Goal: Complete Application Form: Complete application form

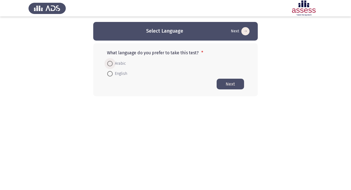
click at [110, 63] on span at bounding box center [109, 63] width 5 height 5
click at [110, 63] on input "Arabic" at bounding box center [109, 63] width 5 height 5
radio input "true"
click at [235, 83] on button "Next" at bounding box center [230, 83] width 27 height 11
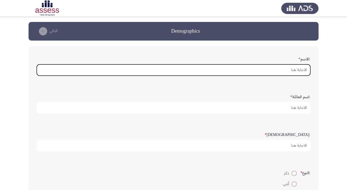
click at [279, 69] on input ":الاسم *" at bounding box center [173, 69] width 273 height 11
type input "h"
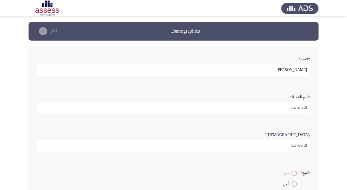
type input "[PERSON_NAME]"
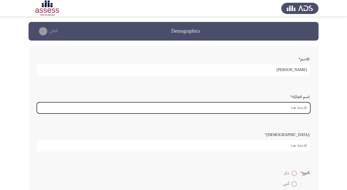
click at [290, 102] on input ":اسم العائلة *" at bounding box center [173, 107] width 273 height 11
drag, startPoint x: 290, startPoint y: 102, endPoint x: 293, endPoint y: 121, distance: 19.2
click at [293, 121] on div ":اسم العائلة *" at bounding box center [173, 103] width 279 height 38
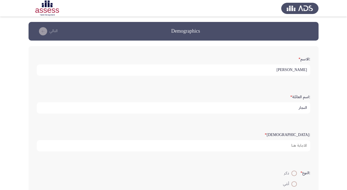
type input "النجار"
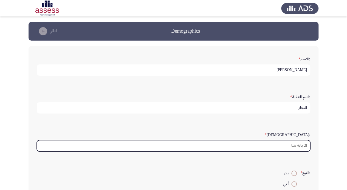
click at [294, 141] on input ":السن *" at bounding box center [173, 145] width 273 height 11
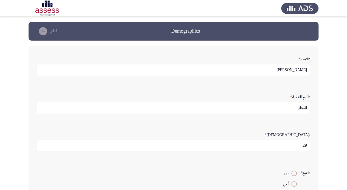
type input "29"
click at [294, 174] on span at bounding box center [293, 173] width 5 height 5
click at [294, 174] on input "ذكر" at bounding box center [293, 173] width 5 height 5
radio input "true"
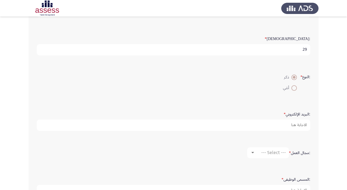
scroll to position [97, 0]
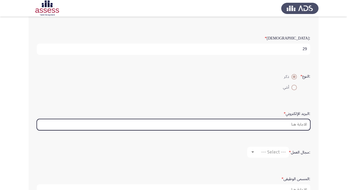
click at [283, 127] on input ":البريد الإلكتروني *" at bounding box center [173, 124] width 273 height 11
type input "[DOMAIN_NAME]"
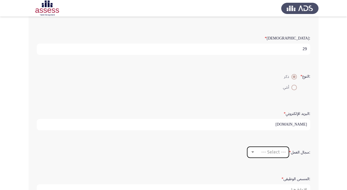
click at [259, 151] on div "--- Select ---" at bounding box center [270, 151] width 31 height 5
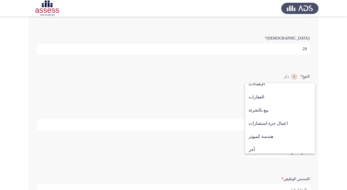
scroll to position [180, 0]
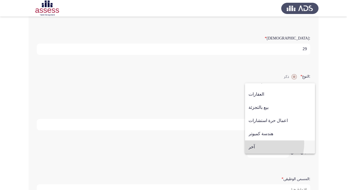
click at [257, 144] on span "آخر" at bounding box center [279, 146] width 63 height 13
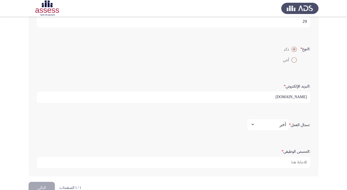
scroll to position [136, 0]
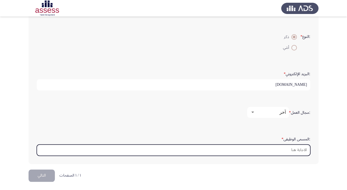
click at [291, 152] on input ":المسمى الوظيفى *" at bounding box center [173, 150] width 273 height 11
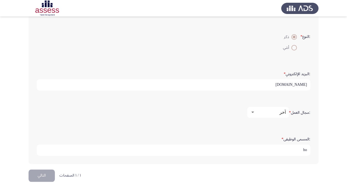
type input "h"
type input "اخصائي سلامة وصحة مهنية"
click at [247, 132] on div ":المسمى الوظيفى * اخصائي سلامة وصحة مهنية" at bounding box center [173, 145] width 279 height 27
click at [254, 110] on div at bounding box center [252, 112] width 5 height 4
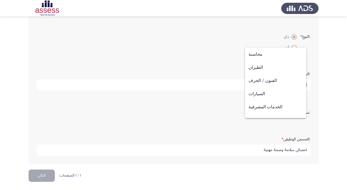
scroll to position [180, 0]
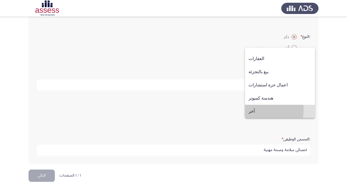
click at [254, 109] on span "آخر" at bounding box center [279, 111] width 63 height 13
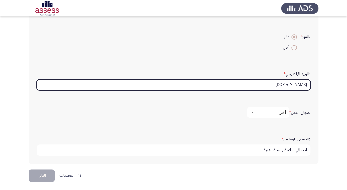
click at [298, 85] on input "[DOMAIN_NAME]" at bounding box center [173, 84] width 273 height 11
click at [298, 84] on input "[DOMAIN_NAME]" at bounding box center [173, 84] width 273 height 11
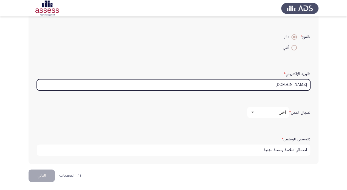
click at [298, 84] on input "[DOMAIN_NAME]" at bounding box center [173, 84] width 273 height 11
click at [299, 85] on input "[DOMAIN_NAME]" at bounding box center [173, 84] width 273 height 11
click at [291, 79] on input "com" at bounding box center [173, 84] width 273 height 11
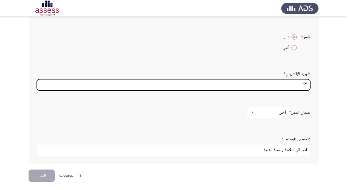
type input "c"
type input "ش"
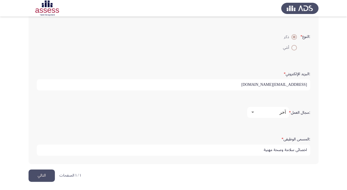
type input "[EMAIL_ADDRESS][DOMAIN_NAME]"
click at [194, 130] on div ":المسمى الوظيفى * اخصائي سلامة وصحة مهنية" at bounding box center [173, 145] width 279 height 38
click at [41, 177] on button "التالي" at bounding box center [42, 175] width 26 height 12
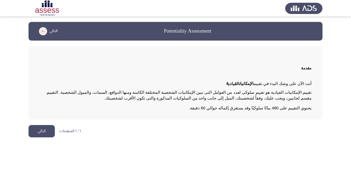
click at [42, 129] on button "التالي" at bounding box center [42, 131] width 26 height 12
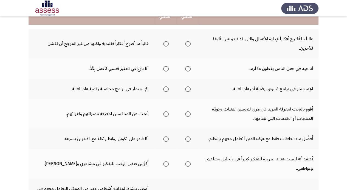
scroll to position [63, 0]
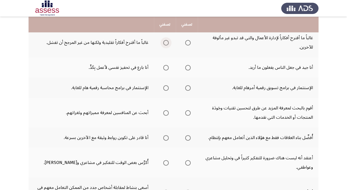
click at [166, 44] on span "Select an option" at bounding box center [165, 42] width 5 height 5
click at [166, 44] on input "Select an option" at bounding box center [165, 42] width 5 height 5
click at [185, 67] on span "Select an option" at bounding box center [187, 67] width 5 height 5
click at [185, 67] on input "Select an option" at bounding box center [187, 67] width 5 height 5
click at [187, 88] on span "Select an option" at bounding box center [187, 87] width 5 height 5
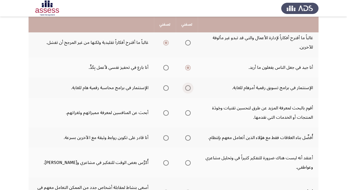
click at [187, 88] on input "Select an option" at bounding box center [187, 87] width 5 height 5
click at [189, 115] on span "Select an option" at bounding box center [187, 112] width 5 height 5
click at [189, 115] on input "Select an option" at bounding box center [187, 112] width 5 height 5
click at [164, 139] on span "Select an option" at bounding box center [165, 137] width 5 height 5
click at [164, 139] on input "Select an option" at bounding box center [165, 137] width 5 height 5
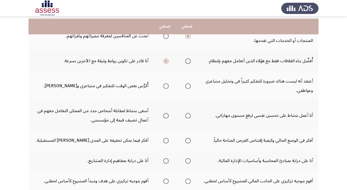
scroll to position [142, 0]
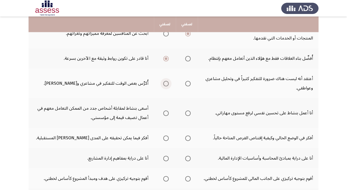
click at [166, 82] on span "Select an option" at bounding box center [165, 83] width 5 height 5
click at [166, 82] on input "Select an option" at bounding box center [165, 83] width 5 height 5
click at [167, 113] on span "Select an option" at bounding box center [165, 113] width 5 height 5
click at [167, 113] on input "Select an option" at bounding box center [165, 113] width 5 height 5
click at [190, 115] on span "Select an option" at bounding box center [187, 113] width 5 height 5
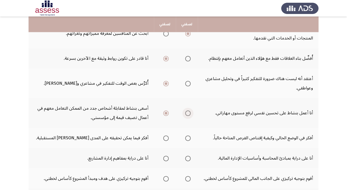
click at [190, 115] on input "Select an option" at bounding box center [187, 113] width 5 height 5
click at [163, 113] on span "Select an option" at bounding box center [165, 113] width 5 height 5
click at [163, 113] on input "Select an option" at bounding box center [165, 113] width 5 height 5
click at [168, 136] on span "Select an option" at bounding box center [165, 137] width 5 height 5
click at [168, 136] on input "Select an option" at bounding box center [165, 137] width 5 height 5
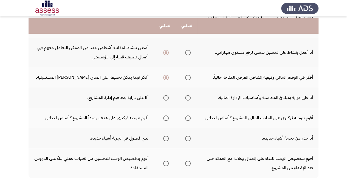
scroll to position [209, 0]
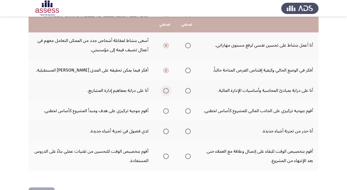
click at [166, 90] on span "Select an option" at bounding box center [165, 90] width 5 height 5
click at [166, 90] on input "Select an option" at bounding box center [165, 90] width 5 height 5
click at [188, 111] on span "Select an option" at bounding box center [187, 110] width 5 height 5
click at [188, 111] on input "Select an option" at bounding box center [187, 110] width 5 height 5
click at [185, 131] on span "Select an option" at bounding box center [187, 131] width 5 height 5
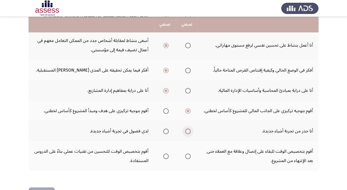
click at [185, 131] on input "Select an option" at bounding box center [187, 131] width 5 height 5
click at [188, 157] on span "Select an option" at bounding box center [187, 156] width 5 height 5
click at [188, 157] on input "Select an option" at bounding box center [187, 156] width 5 height 5
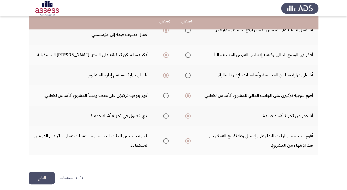
scroll to position [228, 0]
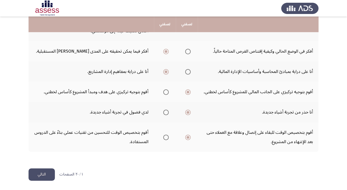
click at [45, 171] on button "التالي" at bounding box center [42, 174] width 26 height 12
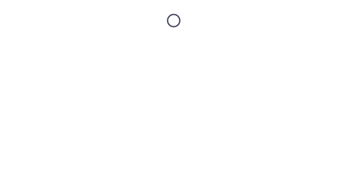
scroll to position [0, 0]
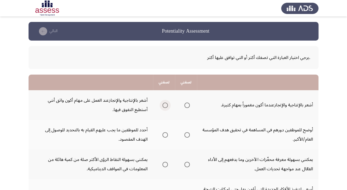
click at [167, 104] on span "Select an option" at bounding box center [164, 105] width 5 height 5
click at [167, 104] on input "Select an option" at bounding box center [164, 105] width 5 height 5
click at [189, 107] on span "Select an option" at bounding box center [186, 105] width 5 height 5
click at [189, 107] on input "Select an option" at bounding box center [186, 105] width 5 height 5
click at [162, 106] on label "Select an option" at bounding box center [164, 105] width 8 height 5
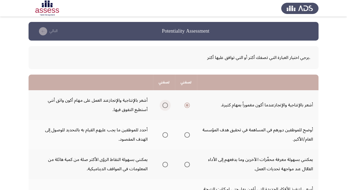
click at [162, 106] on input "Select an option" at bounding box center [164, 105] width 5 height 5
click at [187, 135] on span "Select an option" at bounding box center [186, 134] width 5 height 5
click at [187, 135] on input "Select an option" at bounding box center [186, 134] width 5 height 5
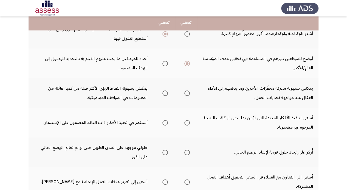
scroll to position [70, 0]
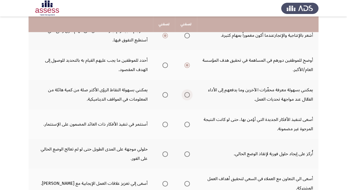
click at [189, 94] on span "Select an option" at bounding box center [186, 94] width 5 height 5
click at [189, 94] on input "Select an option" at bounding box center [186, 94] width 5 height 5
click at [163, 125] on span "Select an option" at bounding box center [164, 124] width 5 height 5
click at [163, 125] on input "Select an option" at bounding box center [164, 124] width 5 height 5
click at [188, 154] on span "Select an option" at bounding box center [186, 153] width 5 height 5
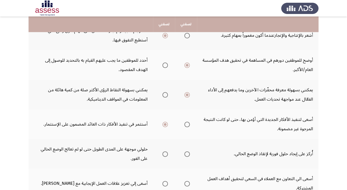
click at [188, 154] on input "Select an option" at bounding box center [186, 153] width 5 height 5
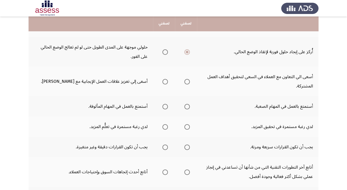
scroll to position [173, 0]
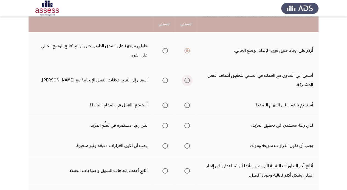
click at [188, 80] on span "Select an option" at bounding box center [186, 80] width 5 height 5
click at [188, 80] on input "Select an option" at bounding box center [186, 80] width 5 height 5
click at [188, 107] on span "Select an option" at bounding box center [186, 105] width 5 height 5
click at [188, 107] on input "Select an option" at bounding box center [186, 105] width 5 height 5
click at [165, 126] on span "Select an option" at bounding box center [164, 125] width 5 height 5
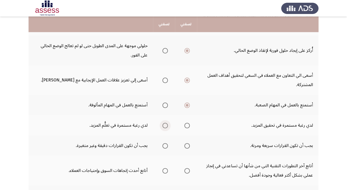
click at [165, 126] on input "Select an option" at bounding box center [164, 125] width 5 height 5
click at [165, 145] on span "Select an option" at bounding box center [164, 145] width 5 height 5
click at [165, 145] on input "Select an option" at bounding box center [164, 145] width 5 height 5
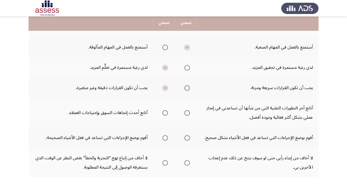
scroll to position [231, 0]
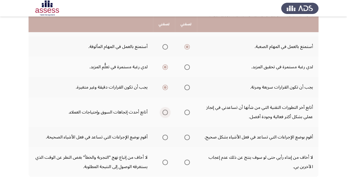
click at [166, 114] on span "Select an option" at bounding box center [164, 112] width 5 height 5
click at [166, 114] on input "Select an option" at bounding box center [164, 112] width 5 height 5
click at [185, 137] on span "Select an option" at bounding box center [186, 137] width 5 height 5
click at [185, 137] on input "Select an option" at bounding box center [186, 137] width 5 height 5
click at [187, 163] on span "Select an option" at bounding box center [186, 162] width 5 height 5
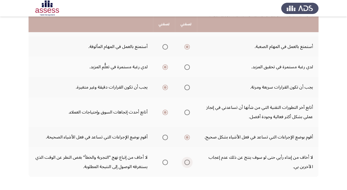
click at [187, 163] on input "Select an option" at bounding box center [186, 162] width 5 height 5
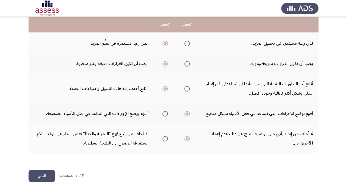
scroll to position [256, 0]
click at [43, 174] on button "التالي" at bounding box center [42, 175] width 26 height 12
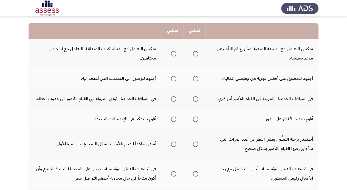
scroll to position [56, 0]
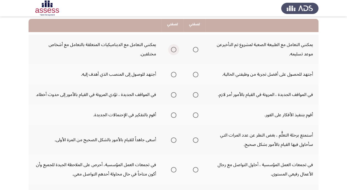
click at [171, 49] on span "Select an option" at bounding box center [173, 49] width 5 height 5
click at [171, 49] on input "Select an option" at bounding box center [173, 49] width 5 height 5
click at [173, 73] on span "Select an option" at bounding box center [173, 74] width 5 height 5
click at [173, 73] on input "Select an option" at bounding box center [173, 74] width 5 height 5
click at [175, 93] on span "Select an option" at bounding box center [173, 94] width 5 height 5
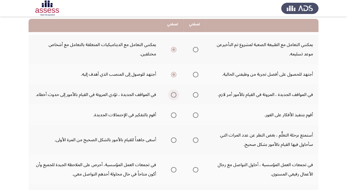
click at [175, 93] on input "Select an option" at bounding box center [173, 94] width 5 height 5
click at [175, 114] on span "Select an option" at bounding box center [173, 114] width 5 height 5
click at [175, 114] on input "Select an option" at bounding box center [173, 114] width 5 height 5
click at [177, 140] on th at bounding box center [173, 140] width 22 height 30
click at [177, 142] on th at bounding box center [173, 140] width 22 height 30
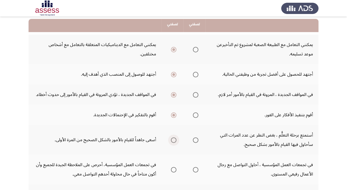
click at [175, 140] on span "Select an option" at bounding box center [173, 139] width 5 height 5
click at [175, 140] on input "Select an option" at bounding box center [173, 139] width 5 height 5
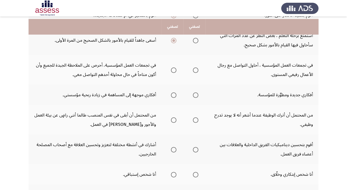
scroll to position [157, 0]
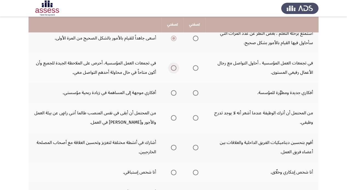
click at [173, 68] on span "Select an option" at bounding box center [173, 67] width 5 height 5
click at [173, 68] on input "Select an option" at bounding box center [173, 67] width 5 height 5
click at [194, 94] on span "Select an option" at bounding box center [195, 92] width 5 height 5
click at [194, 94] on input "Select an option" at bounding box center [195, 92] width 5 height 5
click at [174, 94] on span "Select an option" at bounding box center [173, 92] width 5 height 5
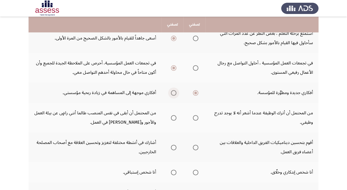
click at [174, 94] on input "Select an option" at bounding box center [173, 92] width 5 height 5
click at [193, 120] on span "Select an option" at bounding box center [195, 117] width 5 height 5
click at [193, 120] on input "Select an option" at bounding box center [195, 117] width 5 height 5
click at [194, 92] on span "Select an option" at bounding box center [195, 92] width 5 height 5
click at [194, 92] on input "Select an option" at bounding box center [195, 92] width 5 height 5
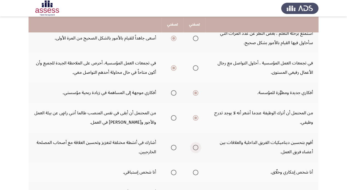
click at [193, 149] on span "Select an option" at bounding box center [195, 147] width 5 height 5
click at [193, 149] on input "Select an option" at bounding box center [195, 147] width 5 height 5
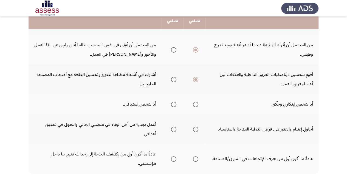
scroll to position [226, 0]
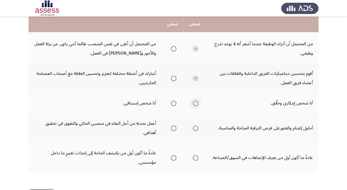
click at [194, 104] on span "Select an option" at bounding box center [195, 103] width 5 height 5
click at [194, 104] on input "Select an option" at bounding box center [195, 103] width 5 height 5
click at [174, 129] on span "Select an option" at bounding box center [173, 128] width 5 height 5
click at [174, 129] on input "Select an option" at bounding box center [173, 128] width 5 height 5
click at [196, 128] on span "Select an option" at bounding box center [195, 128] width 5 height 5
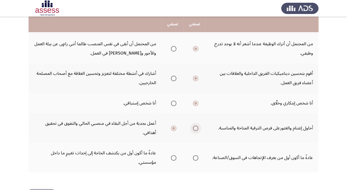
click at [196, 128] on input "Select an option" at bounding box center [195, 128] width 5 height 5
click at [175, 128] on span "Select an option" at bounding box center [173, 128] width 5 height 5
click at [175, 128] on input "Select an option" at bounding box center [173, 128] width 5 height 5
click at [197, 127] on span "Select an option" at bounding box center [195, 128] width 5 height 5
click at [197, 127] on input "Select an option" at bounding box center [195, 128] width 5 height 5
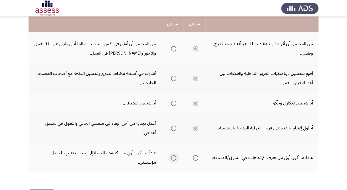
click at [175, 157] on span "Select an option" at bounding box center [173, 157] width 5 height 5
click at [175, 157] on input "Select an option" at bounding box center [173, 157] width 5 height 5
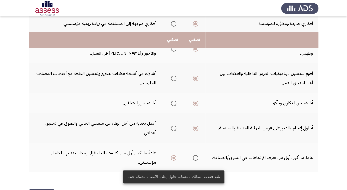
scroll to position [247, 0]
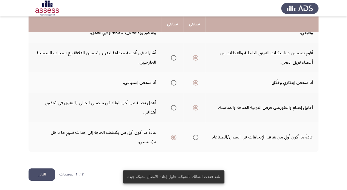
click at [44, 170] on button "التالي" at bounding box center [42, 174] width 26 height 12
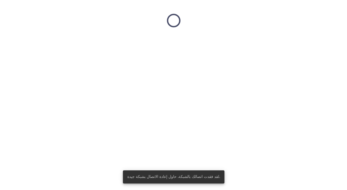
scroll to position [0, 0]
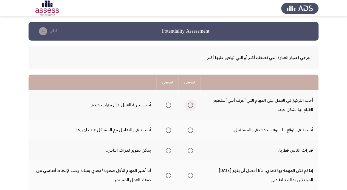
click at [193, 104] on span "Select an option" at bounding box center [190, 105] width 5 height 5
click at [193, 104] on input "Select an option" at bounding box center [190, 105] width 5 height 5
click at [192, 130] on span "Select an option" at bounding box center [190, 130] width 5 height 5
click at [192, 130] on input "Select an option" at bounding box center [190, 130] width 5 height 5
click at [169, 150] on span "Select an option" at bounding box center [168, 150] width 5 height 5
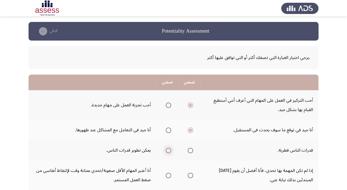
click at [169, 150] on input "Select an option" at bounding box center [168, 150] width 5 height 5
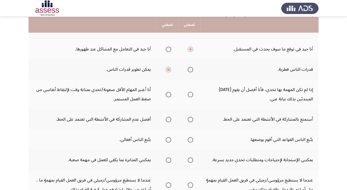
scroll to position [81, 0]
click at [168, 96] on span "Select an option" at bounding box center [168, 94] width 5 height 5
click at [168, 96] on input "Select an option" at bounding box center [168, 94] width 5 height 5
click at [169, 119] on span "Select an option" at bounding box center [168, 119] width 5 height 5
click at [169, 119] on input "Select an option" at bounding box center [168, 119] width 5 height 5
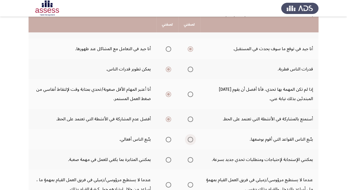
click at [190, 140] on span "Select an option" at bounding box center [190, 139] width 5 height 5
click at [190, 140] on input "Select an option" at bounding box center [190, 139] width 5 height 5
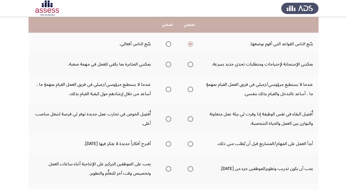
scroll to position [177, 0]
click at [188, 63] on span "Select an option" at bounding box center [190, 63] width 5 height 5
click at [188, 63] on input "Select an option" at bounding box center [190, 63] width 5 height 5
click at [171, 90] on span "Select an option" at bounding box center [168, 88] width 5 height 5
click at [171, 90] on input "Select an option" at bounding box center [168, 88] width 5 height 5
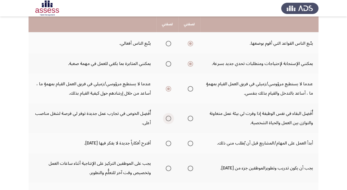
click at [168, 119] on span "Select an option" at bounding box center [168, 118] width 5 height 5
click at [168, 119] on input "Select an option" at bounding box center [168, 118] width 5 height 5
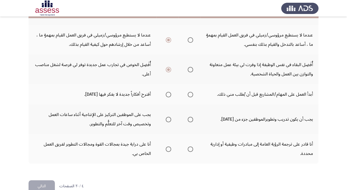
scroll to position [238, 0]
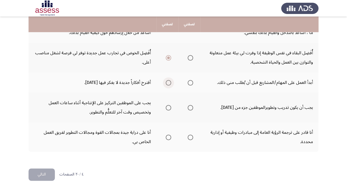
click at [169, 82] on span "Select an option" at bounding box center [168, 82] width 5 height 5
click at [169, 82] on input "Select an option" at bounding box center [168, 82] width 5 height 5
click at [190, 81] on span "Select an option" at bounding box center [190, 82] width 5 height 5
click at [190, 81] on input "Select an option" at bounding box center [190, 82] width 5 height 5
click at [191, 107] on span "Select an option" at bounding box center [190, 107] width 5 height 5
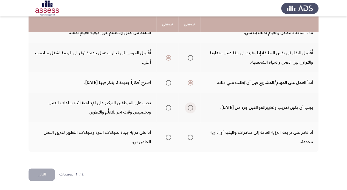
click at [191, 107] on input "Select an option" at bounding box center [190, 107] width 5 height 5
click at [168, 139] on span "Select an option" at bounding box center [168, 137] width 5 height 5
click at [168, 139] on input "Select an option" at bounding box center [168, 137] width 5 height 5
click at [38, 171] on button "التالي" at bounding box center [42, 174] width 26 height 12
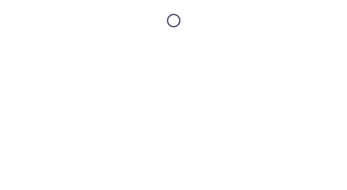
scroll to position [0, 0]
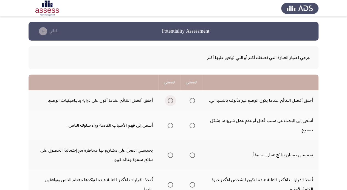
click at [168, 100] on span "Select an option" at bounding box center [170, 100] width 5 height 5
click at [168, 100] on input "Select an option" at bounding box center [170, 100] width 5 height 5
click at [191, 125] on span "Select an option" at bounding box center [191, 125] width 5 height 5
click at [191, 125] on input "Select an option" at bounding box center [191, 125] width 5 height 5
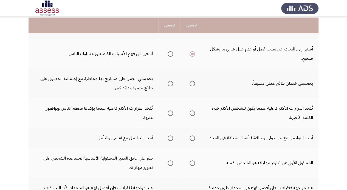
scroll to position [74, 0]
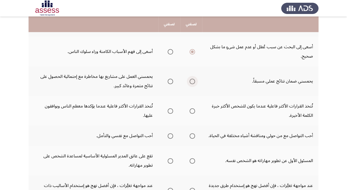
click at [191, 81] on span "Select an option" at bounding box center [191, 81] width 5 height 5
click at [191, 81] on input "Select an option" at bounding box center [191, 81] width 5 height 5
click at [170, 112] on span "Select an option" at bounding box center [170, 110] width 5 height 5
click at [170, 112] on input "Select an option" at bounding box center [170, 110] width 5 height 5
click at [190, 114] on span "Select an option" at bounding box center [191, 110] width 5 height 5
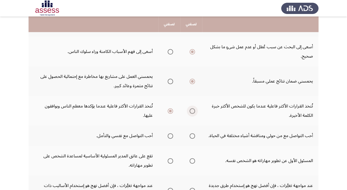
click at [190, 114] on input "Select an option" at bounding box center [191, 110] width 5 height 5
click at [195, 138] on th at bounding box center [191, 136] width 22 height 20
click at [191, 135] on span "Select an option" at bounding box center [191, 135] width 5 height 5
click at [191, 135] on input "Select an option" at bounding box center [191, 135] width 5 height 5
click at [169, 161] on span "Select an option" at bounding box center [170, 160] width 5 height 5
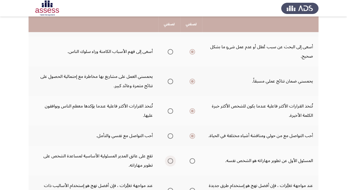
click at [169, 161] on input "Select an option" at bounding box center [170, 160] width 5 height 5
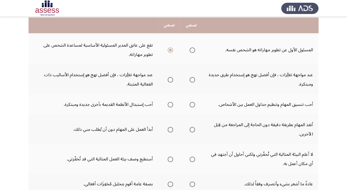
scroll to position [185, 0]
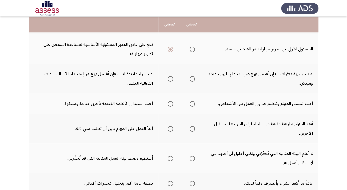
click at [171, 80] on span "Select an option" at bounding box center [170, 78] width 5 height 5
click at [171, 80] on input "Select an option" at bounding box center [170, 78] width 5 height 5
click at [190, 104] on span "Select an option" at bounding box center [191, 103] width 5 height 5
click at [190, 104] on input "Select an option" at bounding box center [191, 103] width 5 height 5
click at [191, 131] on mat-radio-group "Select an option" at bounding box center [191, 128] width 8 height 9
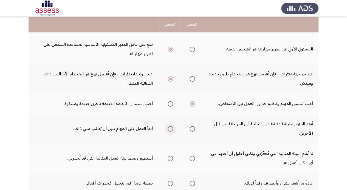
click at [169, 128] on span "Select an option" at bounding box center [170, 128] width 5 height 5
click at [169, 128] on input "Select an option" at bounding box center [170, 128] width 5 height 5
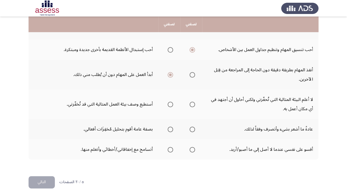
scroll to position [239, 0]
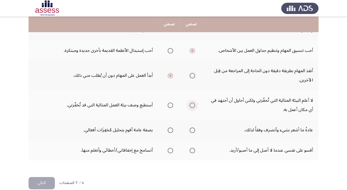
click at [191, 106] on span "Select an option" at bounding box center [191, 105] width 5 height 5
click at [191, 106] on input "Select an option" at bounding box center [191, 105] width 5 height 5
click at [171, 129] on span "Select an option" at bounding box center [170, 130] width 5 height 5
click at [171, 129] on input "Select an option" at bounding box center [170, 130] width 5 height 5
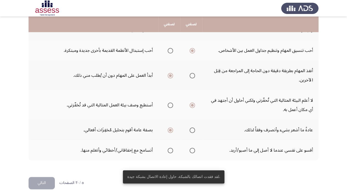
click at [169, 152] on span "Select an option" at bounding box center [170, 150] width 5 height 5
click at [169, 152] on input "Select an option" at bounding box center [170, 150] width 5 height 5
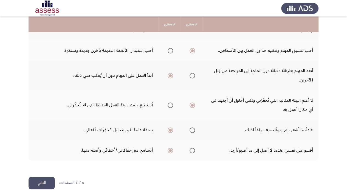
click at [43, 182] on button "التالي" at bounding box center [42, 183] width 26 height 12
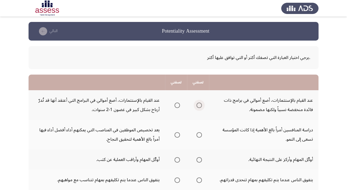
click at [199, 106] on span "Select an option" at bounding box center [198, 105] width 5 height 5
click at [199, 106] on input "Select an option" at bounding box center [198, 105] width 5 height 5
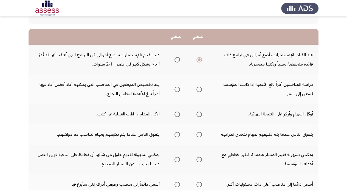
scroll to position [46, 0]
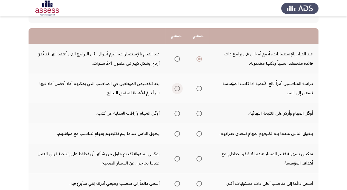
click at [177, 89] on span "Select an option" at bounding box center [176, 88] width 5 height 5
click at [177, 89] on input "Select an option" at bounding box center [176, 88] width 5 height 5
click at [175, 114] on span "Select an option" at bounding box center [176, 113] width 5 height 5
click at [179, 115] on span "Select an option" at bounding box center [176, 113] width 5 height 5
click at [176, 113] on span "Select an option" at bounding box center [176, 113] width 5 height 5
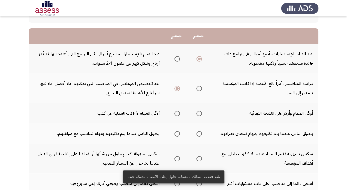
click at [179, 114] on mat-radio-group "Select an option" at bounding box center [176, 113] width 8 height 9
click at [179, 114] on span "Select an option" at bounding box center [176, 113] width 5 height 5
click at [179, 114] on input "Select an option" at bounding box center [176, 113] width 5 height 5
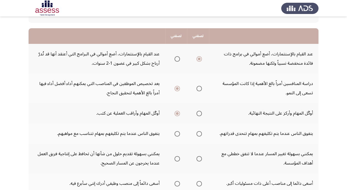
click at [176, 134] on span "Select an option" at bounding box center [176, 133] width 5 height 5
click at [176, 134] on input "Select an option" at bounding box center [176, 133] width 5 height 5
click at [178, 161] on span "Select an option" at bounding box center [176, 158] width 5 height 5
click at [178, 161] on input "Select an option" at bounding box center [176, 158] width 5 height 5
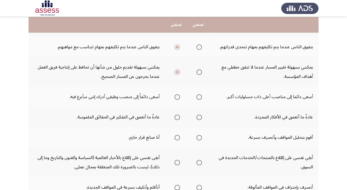
scroll to position [133, 0]
click at [201, 74] on span "Select an option" at bounding box center [198, 71] width 5 height 5
click at [201, 74] on input "Select an option" at bounding box center [198, 71] width 5 height 5
click at [177, 96] on span "Select an option" at bounding box center [176, 96] width 5 height 5
click at [177, 96] on input "Select an option" at bounding box center [176, 96] width 5 height 5
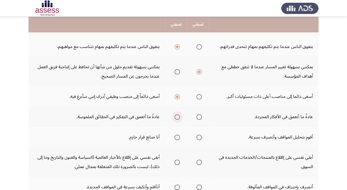
click at [176, 115] on span "Select an option" at bounding box center [176, 116] width 5 height 5
click at [176, 115] on input "Select an option" at bounding box center [176, 116] width 5 height 5
click at [199, 137] on span "Select an option" at bounding box center [198, 137] width 5 height 5
click at [199, 137] on input "Select an option" at bounding box center [198, 137] width 5 height 5
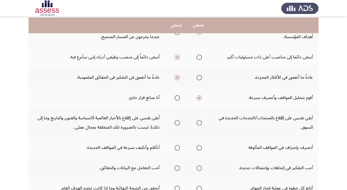
scroll to position [174, 0]
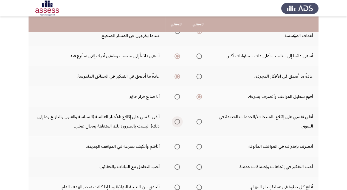
click at [177, 123] on span "Select an option" at bounding box center [176, 121] width 5 height 5
click at [177, 123] on input "Select an option" at bounding box center [176, 121] width 5 height 5
click at [173, 150] on mat-radio-group "Select an option" at bounding box center [176, 146] width 8 height 9
click at [178, 145] on span "Select an option" at bounding box center [176, 146] width 5 height 5
click at [178, 145] on input "Select an option" at bounding box center [176, 146] width 5 height 5
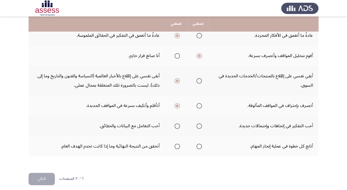
scroll to position [219, 0]
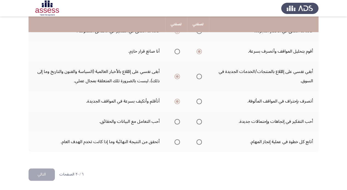
click at [181, 121] on th at bounding box center [176, 121] width 22 height 20
click at [174, 120] on label "Select an option" at bounding box center [176, 121] width 8 height 5
click at [174, 120] on input "Select an option" at bounding box center [176, 121] width 5 height 5
click at [202, 141] on span "Select an option" at bounding box center [198, 141] width 5 height 5
click at [202, 141] on input "Select an option" at bounding box center [198, 141] width 5 height 5
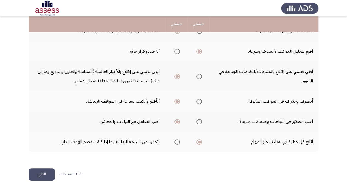
click at [38, 176] on button "التالي" at bounding box center [42, 174] width 26 height 12
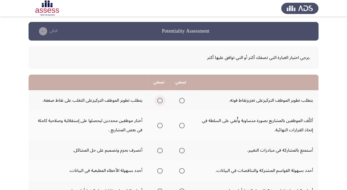
click at [161, 100] on span "Select an option" at bounding box center [159, 100] width 5 height 5
click at [161, 100] on input "Select an option" at bounding box center [159, 100] width 5 height 5
click at [182, 125] on span "Select an option" at bounding box center [181, 125] width 5 height 5
click at [182, 125] on input "Select an option" at bounding box center [181, 125] width 5 height 5
click at [158, 152] on span "Select an option" at bounding box center [159, 150] width 5 height 5
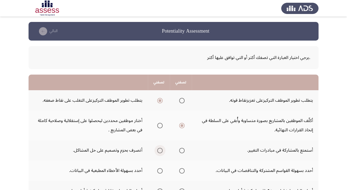
click at [158, 152] on input "Select an option" at bounding box center [159, 150] width 5 height 5
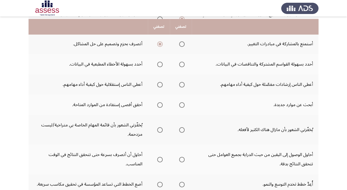
scroll to position [111, 0]
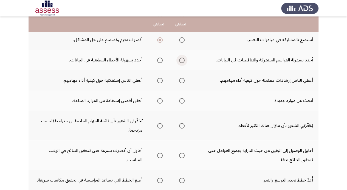
click at [182, 60] on span "Select an option" at bounding box center [181, 60] width 5 height 5
click at [182, 60] on input "Select an option" at bounding box center [181, 60] width 5 height 5
click at [162, 83] on span "Select an option" at bounding box center [159, 80] width 5 height 5
click at [162, 83] on input "Select an option" at bounding box center [159, 80] width 5 height 5
click at [158, 101] on span "Select an option" at bounding box center [159, 100] width 5 height 5
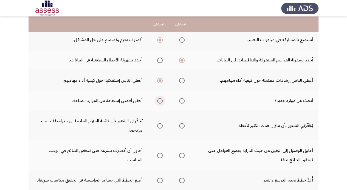
click at [158, 101] on input "Select an option" at bounding box center [159, 100] width 5 height 5
click at [185, 125] on span "Select an option" at bounding box center [181, 125] width 5 height 5
click at [185, 125] on input "Select an option" at bounding box center [181, 125] width 5 height 5
click at [183, 154] on span "Select an option" at bounding box center [181, 155] width 5 height 5
click at [183, 154] on input "Select an option" at bounding box center [181, 155] width 5 height 5
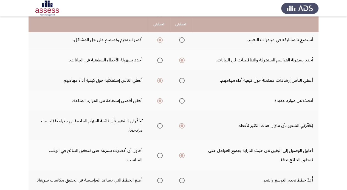
click at [326, 138] on app-assessment-container "Potentiality Assessment التالي .يرجي اختيار العبارة التي تصفك أكثر أو التي تواف…" at bounding box center [173, 98] width 347 height 375
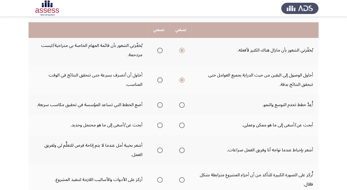
scroll to position [191, 0]
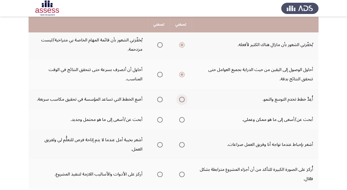
click at [181, 102] on span "Select an option" at bounding box center [181, 99] width 5 height 5
click at [181, 102] on input "Select an option" at bounding box center [181, 99] width 5 height 5
click at [181, 117] on mat-radio-button "Select an option" at bounding box center [181, 120] width 8 height 6
click at [184, 119] on span "Select an option" at bounding box center [181, 119] width 5 height 5
click at [184, 119] on input "Select an option" at bounding box center [181, 119] width 5 height 5
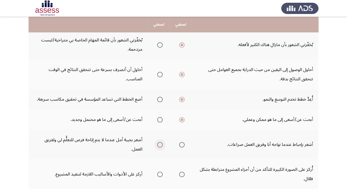
click at [161, 144] on span "Select an option" at bounding box center [159, 144] width 5 height 5
click at [161, 144] on input "Select an option" at bounding box center [159, 144] width 5 height 5
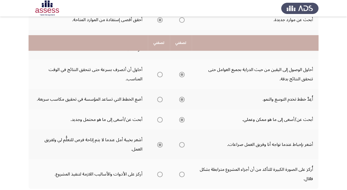
scroll to position [228, 0]
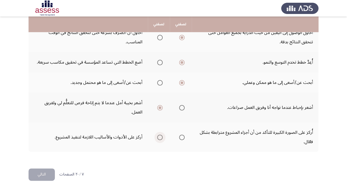
click at [158, 136] on span "Select an option" at bounding box center [159, 137] width 5 height 5
click at [158, 136] on input "Select an option" at bounding box center [159, 137] width 5 height 5
click at [45, 175] on button "التالي" at bounding box center [42, 174] width 26 height 12
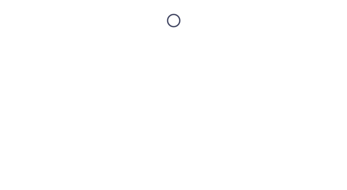
scroll to position [0, 0]
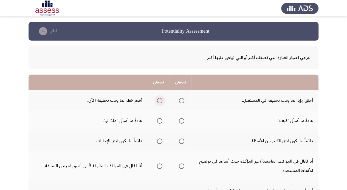
click at [157, 100] on span "Select an option" at bounding box center [159, 100] width 5 height 5
click at [157, 100] on input "Select an option" at bounding box center [159, 100] width 5 height 5
click at [157, 119] on span "Select an option" at bounding box center [159, 120] width 5 height 5
click at [157, 119] on input "Select an option" at bounding box center [159, 120] width 5 height 5
click at [180, 121] on span "Select an option" at bounding box center [181, 120] width 5 height 5
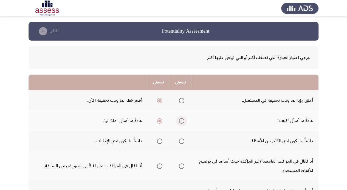
click at [180, 121] on input "Select an option" at bounding box center [181, 120] width 5 height 5
click at [157, 121] on span "Select an option" at bounding box center [159, 120] width 5 height 5
click at [157, 121] on input "Select an option" at bounding box center [159, 120] width 5 height 5
click at [182, 142] on span "Select an option" at bounding box center [181, 140] width 5 height 5
click at [182, 142] on input "Select an option" at bounding box center [181, 140] width 5 height 5
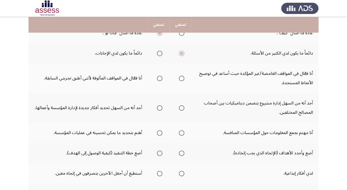
scroll to position [88, 0]
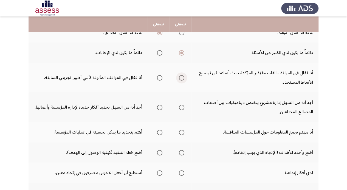
click at [177, 77] on label "Select an option" at bounding box center [181, 77] width 8 height 5
click at [179, 77] on input "Select an option" at bounding box center [181, 77] width 5 height 5
click at [160, 106] on span "Select an option" at bounding box center [159, 107] width 5 height 5
click at [160, 106] on input "Select an option" at bounding box center [159, 107] width 5 height 5
click at [160, 132] on span "Select an option" at bounding box center [159, 132] width 5 height 5
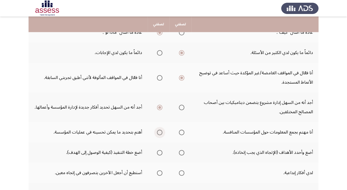
click at [160, 132] on input "Select an option" at bounding box center [159, 132] width 5 height 5
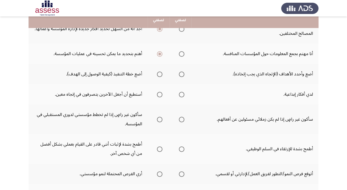
scroll to position [167, 0]
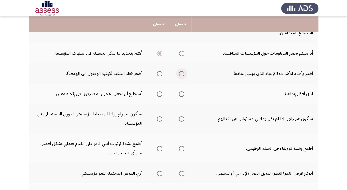
click at [181, 73] on span "Select an option" at bounding box center [181, 73] width 5 height 5
click at [181, 73] on input "Select an option" at bounding box center [181, 73] width 5 height 5
click at [160, 93] on span "Select an option" at bounding box center [159, 93] width 5 height 5
click at [160, 93] on input "Select an option" at bounding box center [159, 93] width 5 height 5
click at [180, 119] on span "Select an option" at bounding box center [181, 118] width 5 height 5
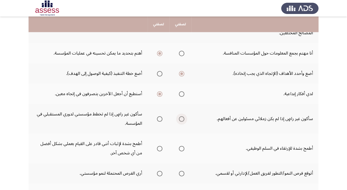
click at [180, 119] on input "Select an option" at bounding box center [181, 118] width 5 height 5
click at [180, 149] on span "Select an option" at bounding box center [181, 148] width 5 height 5
click at [180, 149] on input "Select an option" at bounding box center [181, 148] width 5 height 5
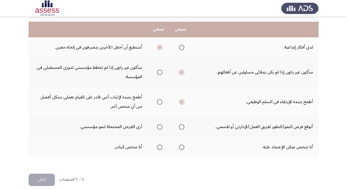
scroll to position [219, 0]
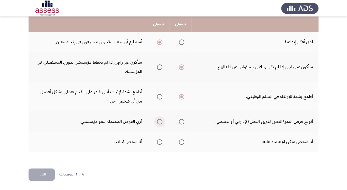
click at [160, 120] on span "Select an option" at bounding box center [159, 121] width 5 height 5
click at [160, 120] on input "Select an option" at bounding box center [159, 121] width 5 height 5
click at [180, 143] on span "Select an option" at bounding box center [181, 141] width 5 height 5
click at [180, 143] on input "Select an option" at bounding box center [181, 141] width 5 height 5
click at [45, 173] on button "التالي" at bounding box center [42, 174] width 26 height 12
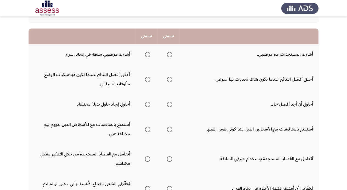
scroll to position [54, 0]
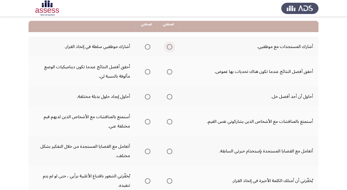
click at [167, 45] on span "Select an option" at bounding box center [169, 46] width 5 height 5
click at [167, 45] on input "Select an option" at bounding box center [169, 46] width 5 height 5
click at [151, 72] on th at bounding box center [146, 72] width 22 height 30
click at [144, 72] on label "Select an option" at bounding box center [147, 71] width 8 height 5
click at [145, 72] on input "Select an option" at bounding box center [147, 71] width 5 height 5
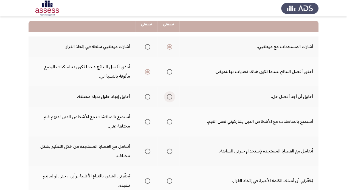
click at [168, 97] on span "Select an option" at bounding box center [169, 96] width 5 height 5
click at [168, 97] on input "Select an option" at bounding box center [169, 96] width 5 height 5
click at [169, 121] on span "Select an option" at bounding box center [169, 121] width 5 height 5
click at [169, 121] on input "Select an option" at bounding box center [169, 121] width 5 height 5
click at [148, 123] on span "Select an option" at bounding box center [147, 121] width 5 height 5
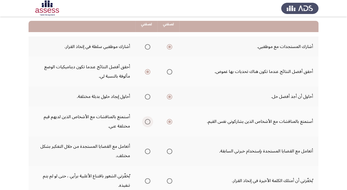
click at [148, 123] on input "Select an option" at bounding box center [147, 121] width 5 height 5
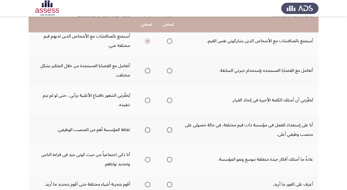
scroll to position [135, 0]
click at [168, 69] on span "Select an option" at bounding box center [169, 70] width 5 height 5
click at [168, 69] on input "Select an option" at bounding box center [169, 70] width 5 height 5
click at [145, 72] on span "Select an option" at bounding box center [147, 70] width 5 height 5
click at [145, 72] on input "Select an option" at bounding box center [147, 70] width 5 height 5
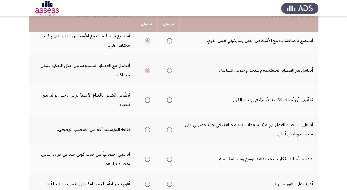
click at [169, 101] on span "Select an option" at bounding box center [169, 99] width 5 height 5
click at [169, 101] on input "Select an option" at bounding box center [169, 99] width 5 height 5
click at [146, 100] on span "Select an option" at bounding box center [147, 99] width 5 height 5
click at [146, 100] on input "Select an option" at bounding box center [147, 99] width 5 height 5
drag, startPoint x: 175, startPoint y: 98, endPoint x: 172, endPoint y: 102, distance: 4.5
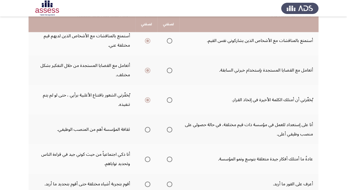
click at [172, 102] on th at bounding box center [168, 100] width 22 height 30
click at [172, 102] on span "Select an option" at bounding box center [169, 99] width 5 height 5
click at [172, 102] on input "Select an option" at bounding box center [169, 99] width 5 height 5
click at [150, 132] on span "Select an option" at bounding box center [147, 129] width 5 height 5
click at [150, 132] on input "Select an option" at bounding box center [147, 129] width 5 height 5
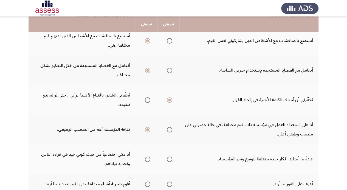
click at [147, 158] on span "Select an option" at bounding box center [147, 159] width 5 height 5
click at [147, 158] on input "Select an option" at bounding box center [147, 159] width 5 height 5
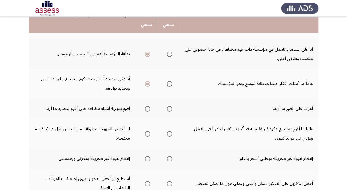
scroll to position [211, 0]
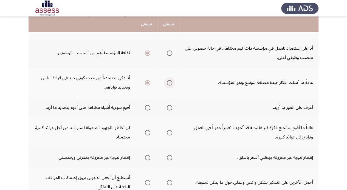
click at [171, 81] on span "Select an option" at bounding box center [169, 82] width 5 height 5
click at [171, 81] on input "Select an option" at bounding box center [169, 82] width 5 height 5
click at [172, 106] on span "Select an option" at bounding box center [169, 107] width 5 height 5
click at [172, 106] on input "Select an option" at bounding box center [169, 107] width 5 height 5
click at [146, 132] on span "Select an option" at bounding box center [147, 132] width 5 height 5
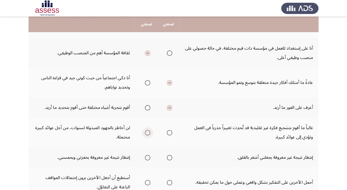
click at [146, 132] on input "Select an option" at bounding box center [147, 132] width 5 height 5
click at [147, 159] on span "Select an option" at bounding box center [147, 157] width 5 height 5
click at [147, 159] on input "Select an option" at bounding box center [147, 157] width 5 height 5
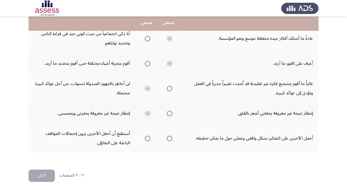
scroll to position [256, 0]
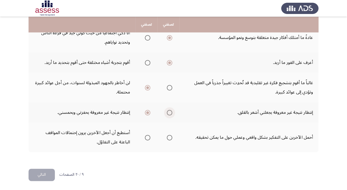
click at [168, 111] on span "Select an option" at bounding box center [169, 112] width 5 height 5
click at [168, 111] on input "Select an option" at bounding box center [169, 112] width 5 height 5
click at [166, 137] on label "Select an option" at bounding box center [169, 137] width 8 height 5
click at [167, 137] on input "Select an option" at bounding box center [169, 137] width 5 height 5
click at [37, 175] on button "التالي" at bounding box center [42, 175] width 26 height 12
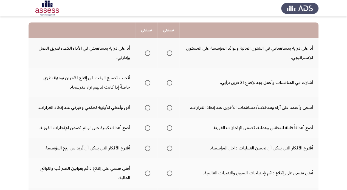
scroll to position [51, 0]
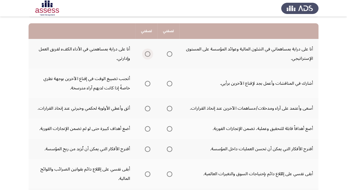
click at [150, 52] on span "Select an option" at bounding box center [147, 53] width 5 height 5
click at [150, 52] on input "Select an option" at bounding box center [147, 53] width 5 height 5
click at [146, 82] on span "Select an option" at bounding box center [147, 83] width 5 height 5
click at [146, 82] on input "Select an option" at bounding box center [147, 83] width 5 height 5
click at [170, 83] on span "Select an option" at bounding box center [169, 83] width 5 height 5
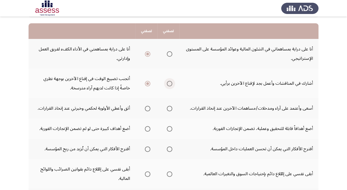
click at [170, 83] on input "Select an option" at bounding box center [169, 83] width 5 height 5
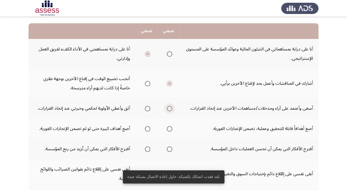
click at [167, 106] on span "Select an option" at bounding box center [169, 108] width 5 height 5
click at [167, 106] on input "Select an option" at bounding box center [169, 108] width 5 height 5
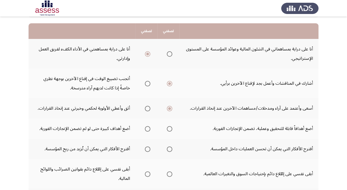
click at [172, 130] on th at bounding box center [168, 128] width 22 height 20
click at [170, 130] on span "Select an option" at bounding box center [169, 128] width 5 height 5
click at [170, 130] on input "Select an option" at bounding box center [169, 128] width 5 height 5
click at [148, 149] on span "Select an option" at bounding box center [147, 148] width 5 height 5
click at [148, 149] on input "Select an option" at bounding box center [147, 148] width 5 height 5
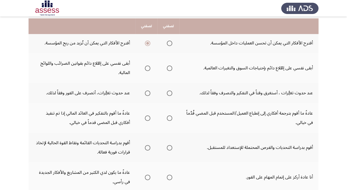
scroll to position [160, 0]
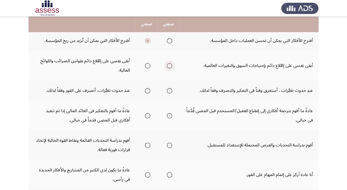
click at [169, 66] on span "Select an option" at bounding box center [169, 65] width 5 height 5
click at [169, 66] on input "Select an option" at bounding box center [169, 65] width 5 height 5
click at [170, 41] on span "Select an option" at bounding box center [169, 40] width 5 height 5
click at [170, 41] on input "Select an option" at bounding box center [169, 40] width 5 height 5
click at [146, 41] on span "Select an option" at bounding box center [147, 40] width 5 height 5
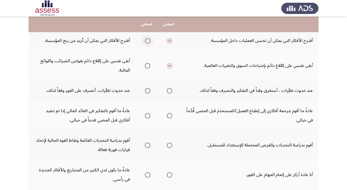
click at [146, 41] on input "Select an option" at bounding box center [147, 40] width 5 height 5
click at [168, 90] on span "Select an option" at bounding box center [169, 90] width 5 height 5
click at [168, 90] on input "Select an option" at bounding box center [169, 90] width 5 height 5
click at [145, 117] on span "Select an option" at bounding box center [147, 115] width 5 height 5
click at [145, 117] on input "Select an option" at bounding box center [147, 115] width 5 height 5
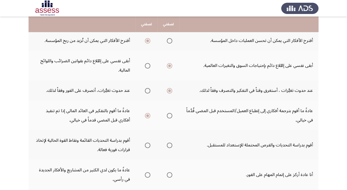
drag, startPoint x: 174, startPoint y: 144, endPoint x: 170, endPoint y: 145, distance: 3.7
click at [170, 145] on th at bounding box center [168, 145] width 22 height 30
click at [170, 145] on span "Select an option" at bounding box center [169, 145] width 5 height 5
click at [170, 145] on input "Select an option" at bounding box center [169, 145] width 5 height 5
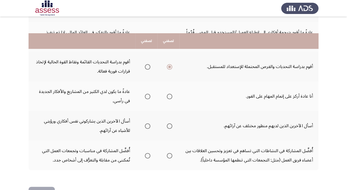
scroll to position [256, 0]
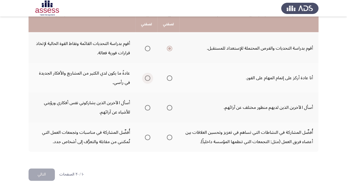
click at [146, 77] on span "Select an option" at bounding box center [147, 77] width 5 height 5
click at [146, 77] on input "Select an option" at bounding box center [147, 77] width 5 height 5
click at [171, 108] on span "Select an option" at bounding box center [169, 107] width 5 height 5
click at [171, 108] on input "Select an option" at bounding box center [169, 107] width 5 height 5
click at [171, 138] on span "Select an option" at bounding box center [169, 137] width 5 height 5
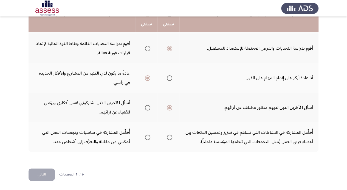
click at [171, 138] on input "Select an option" at bounding box center [169, 137] width 5 height 5
click at [46, 176] on button "التالي" at bounding box center [42, 174] width 26 height 12
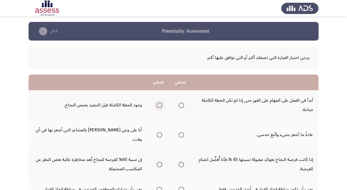
click at [156, 106] on label "Select an option" at bounding box center [158, 105] width 8 height 5
click at [157, 106] on input "Select an option" at bounding box center [159, 105] width 5 height 5
click at [157, 132] on span "Select an option" at bounding box center [159, 134] width 5 height 5
click at [157, 132] on input "Select an option" at bounding box center [159, 134] width 5 height 5
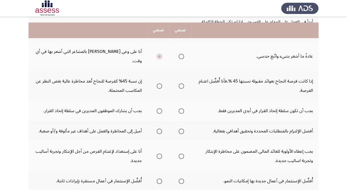
scroll to position [84, 0]
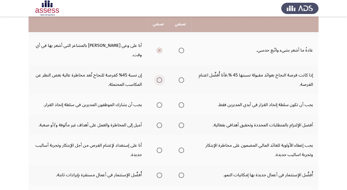
click at [159, 77] on span "Select an option" at bounding box center [159, 79] width 5 height 5
click at [159, 77] on input "Select an option" at bounding box center [159, 79] width 5 height 5
click at [182, 102] on span "Select an option" at bounding box center [181, 104] width 5 height 5
click at [182, 102] on input "Select an option" at bounding box center [181, 104] width 5 height 5
click at [183, 123] on span "Select an option" at bounding box center [181, 125] width 5 height 5
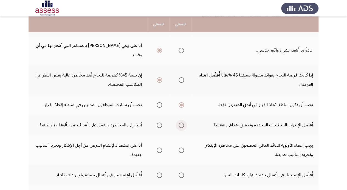
click at [183, 123] on input "Select an option" at bounding box center [181, 125] width 5 height 5
click at [182, 148] on span "Select an option" at bounding box center [181, 150] width 5 height 5
click at [182, 148] on input "Select an option" at bounding box center [181, 150] width 5 height 5
click at [292, 150] on td "يجب إعطاء الأولوية للعائد المالي المضمون على مخاطرة الإبتكار وتجربة اساليب جديد…" at bounding box center [254, 150] width 127 height 30
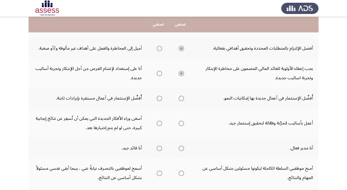
scroll to position [167, 0]
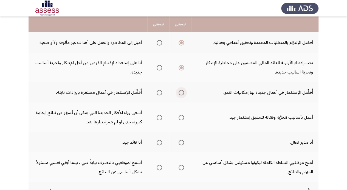
click at [183, 90] on span "Select an option" at bounding box center [181, 92] width 5 height 5
click at [183, 90] on input "Select an option" at bounding box center [181, 92] width 5 height 5
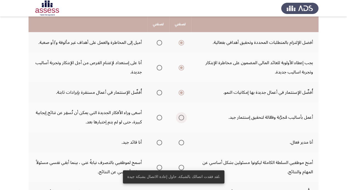
click at [179, 115] on span "Select an option" at bounding box center [181, 117] width 5 height 5
click at [179, 115] on input "Select an option" at bounding box center [181, 117] width 5 height 5
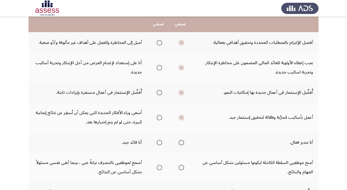
click at [181, 140] on span "Select an option" at bounding box center [181, 142] width 5 height 5
click at [181, 140] on input "Select an option" at bounding box center [181, 142] width 5 height 5
click at [160, 140] on span "Select an option" at bounding box center [159, 142] width 5 height 5
click at [161, 140] on span "Select an option" at bounding box center [159, 142] width 5 height 5
click at [161, 140] on input "Select an option" at bounding box center [159, 142] width 5 height 5
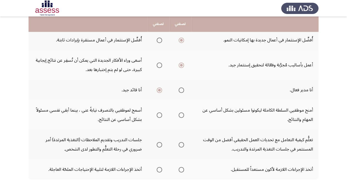
scroll to position [220, 0]
click at [159, 112] on span "Select an option" at bounding box center [159, 114] width 5 height 5
click at [159, 112] on input "Select an option" at bounding box center [159, 114] width 5 height 5
click at [156, 142] on label "Select an option" at bounding box center [158, 144] width 8 height 5
click at [157, 142] on input "Select an option" at bounding box center [159, 144] width 5 height 5
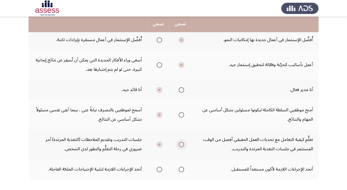
click at [183, 142] on span "Select an option" at bounding box center [181, 144] width 5 height 5
click at [183, 142] on input "Select an option" at bounding box center [181, 144] width 5 height 5
click at [158, 167] on span "Select an option" at bounding box center [159, 169] width 5 height 5
click at [158, 167] on input "Select an option" at bounding box center [159, 169] width 5 height 5
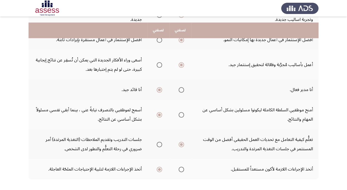
scroll to position [238, 0]
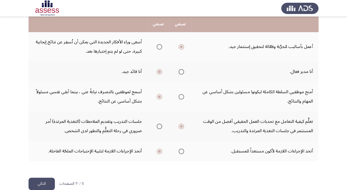
click at [31, 178] on button "التالي" at bounding box center [42, 184] width 26 height 12
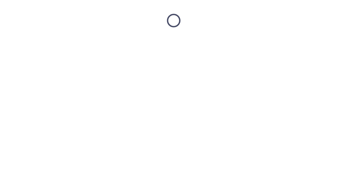
scroll to position [0, 0]
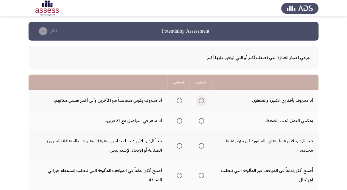
click at [199, 101] on span "Select an option" at bounding box center [201, 100] width 5 height 5
click at [199, 101] on input "Select an option" at bounding box center [201, 100] width 5 height 5
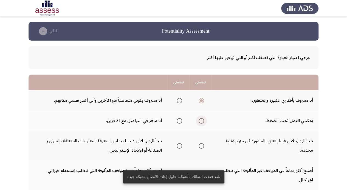
click at [202, 122] on span "Select an option" at bounding box center [201, 120] width 5 height 5
click at [202, 122] on input "Select an option" at bounding box center [201, 120] width 5 height 5
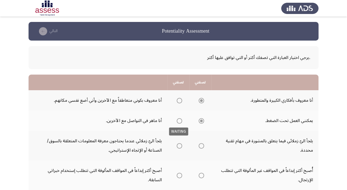
click at [181, 121] on span "Select an option" at bounding box center [179, 120] width 5 height 5
click at [179, 121] on span "Select an option" at bounding box center [179, 120] width 5 height 5
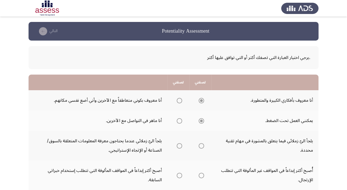
click at [179, 121] on span "Select an option" at bounding box center [179, 120] width 5 height 5
click at [179, 147] on span "Select an option" at bounding box center [179, 145] width 5 height 5
click at [179, 147] on input "Select an option" at bounding box center [179, 145] width 5 height 5
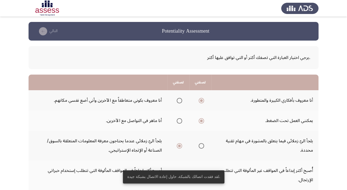
click at [214, 163] on td "أُصبح أكثر إبداعاً في المواقف غير المألوفة التي تتطلب الإرتجال." at bounding box center [264, 175] width 107 height 30
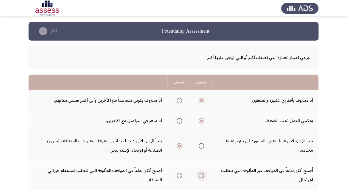
click at [202, 177] on span "Select an option" at bounding box center [201, 175] width 5 height 5
click at [202, 177] on input "Select an option" at bounding box center [201, 175] width 5 height 5
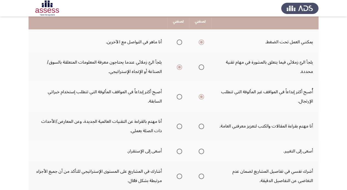
scroll to position [80, 0]
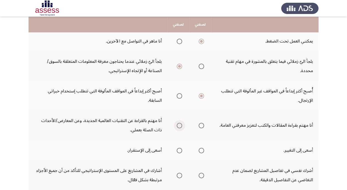
click at [177, 125] on span "Select an option" at bounding box center [179, 125] width 5 height 5
click at [177, 125] on input "Select an option" at bounding box center [179, 125] width 5 height 5
click at [200, 152] on span "Select an option" at bounding box center [201, 150] width 5 height 5
click at [200, 152] on input "Select an option" at bounding box center [201, 150] width 5 height 5
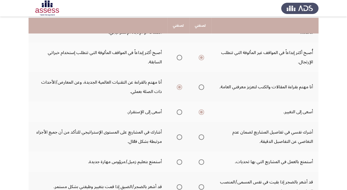
scroll to position [121, 0]
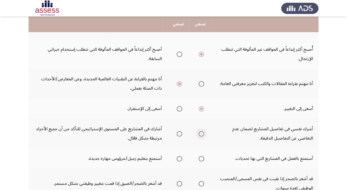
click at [203, 135] on span "Select an option" at bounding box center [201, 133] width 5 height 5
click at [203, 135] on input "Select an option" at bounding box center [201, 133] width 5 height 5
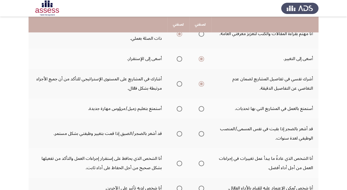
scroll to position [171, 0]
click at [203, 107] on span "Select an option" at bounding box center [201, 108] width 5 height 5
click at [203, 107] on input "Select an option" at bounding box center [201, 108] width 5 height 5
click at [201, 134] on span "Select an option" at bounding box center [201, 134] width 0 height 0
click at [201, 133] on input "Select an option" at bounding box center [201, 133] width 5 height 5
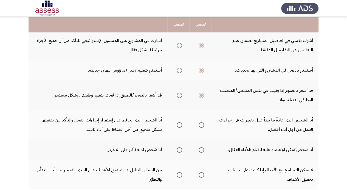
scroll to position [210, 0]
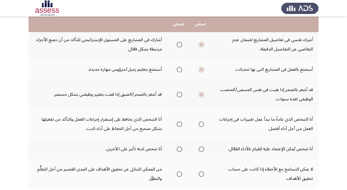
click at [319, 123] on app-assessment-container "Potentiality Assessment التالي .يرجي اختيار العبارة التي تصفك أكثر أو التي تواف…" at bounding box center [173, 8] width 347 height 393
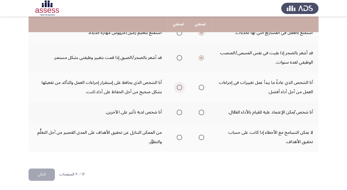
click at [177, 88] on span "Select an option" at bounding box center [179, 87] width 5 height 5
click at [177, 88] on input "Select an option" at bounding box center [179, 87] width 5 height 5
click at [201, 90] on span "Select an option" at bounding box center [201, 87] width 5 height 5
click at [201, 90] on input "Select an option" at bounding box center [201, 87] width 5 height 5
click at [181, 111] on span "Select an option" at bounding box center [179, 112] width 5 height 5
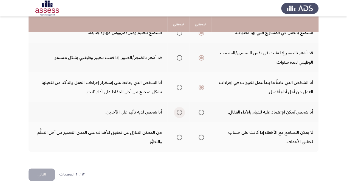
click at [181, 111] on input "Select an option" at bounding box center [179, 112] width 5 height 5
click at [200, 136] on span "Select an option" at bounding box center [201, 137] width 5 height 5
click at [200, 136] on input "Select an option" at bounding box center [201, 137] width 5 height 5
click at [46, 170] on button "التالي" at bounding box center [42, 174] width 26 height 12
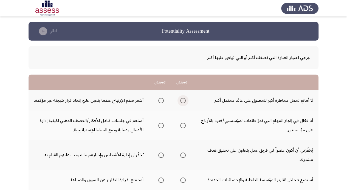
click at [182, 99] on span "Select an option" at bounding box center [182, 100] width 5 height 5
click at [182, 99] on input "Select an option" at bounding box center [182, 100] width 5 height 5
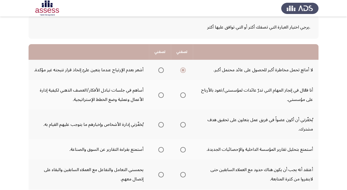
scroll to position [33, 0]
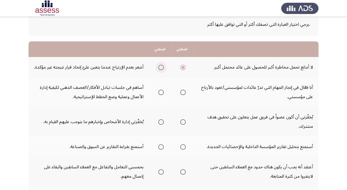
click at [162, 67] on span "Select an option" at bounding box center [160, 67] width 5 height 5
click at [162, 67] on input "Select an option" at bounding box center [160, 67] width 5 height 5
click at [162, 94] on span "Select an option" at bounding box center [160, 92] width 5 height 5
click at [162, 94] on input "Select an option" at bounding box center [160, 92] width 5 height 5
click at [181, 122] on span "Select an option" at bounding box center [182, 121] width 5 height 5
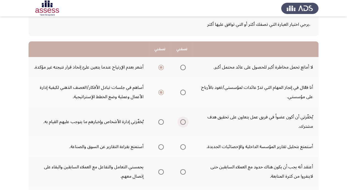
click at [181, 122] on input "Select an option" at bounding box center [182, 121] width 5 height 5
drag, startPoint x: 347, startPoint y: 92, endPoint x: 351, endPoint y: 103, distance: 11.2
click at [347, 103] on html "Potentiality Assessment التالي .يرجي اختيار العبارة التي تصفك أكثر أو التي تواف…" at bounding box center [173, 181] width 347 height 428
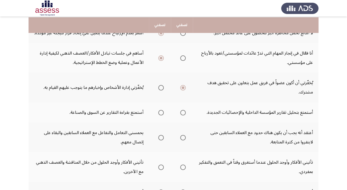
scroll to position [68, 0]
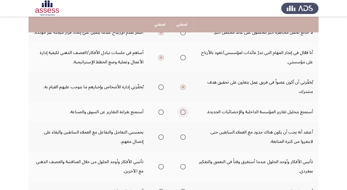
click at [182, 112] on span "Select an option" at bounding box center [182, 111] width 5 height 5
click at [182, 112] on input "Select an option" at bounding box center [182, 111] width 5 height 5
click at [162, 136] on span "Select an option" at bounding box center [160, 136] width 5 height 5
click at [162, 136] on input "Select an option" at bounding box center [160, 136] width 5 height 5
click at [162, 167] on span "Select an option" at bounding box center [160, 166] width 5 height 5
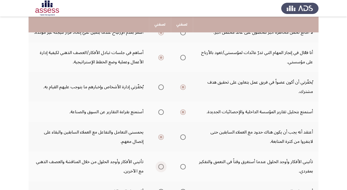
click at [162, 167] on input "Select an option" at bounding box center [160, 166] width 5 height 5
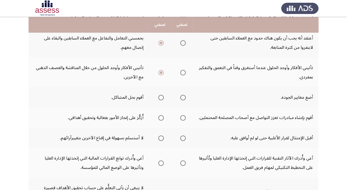
scroll to position [162, 0]
click at [162, 95] on span "Select an option" at bounding box center [160, 97] width 5 height 5
click at [162, 95] on input "Select an option" at bounding box center [160, 97] width 5 height 5
click at [161, 119] on span "Select an option" at bounding box center [160, 117] width 5 height 5
click at [161, 119] on input "Select an option" at bounding box center [160, 117] width 5 height 5
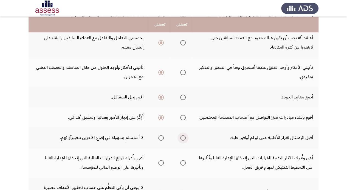
click at [183, 137] on span "Select an option" at bounding box center [182, 137] width 5 height 5
click at [183, 137] on input "Select an option" at bounding box center [182, 137] width 5 height 5
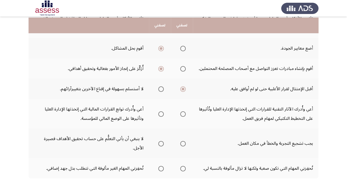
scroll to position [212, 0]
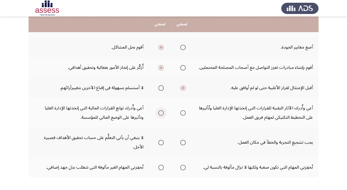
click at [159, 113] on span "Select an option" at bounding box center [160, 112] width 5 height 5
click at [159, 113] on input "Select an option" at bounding box center [160, 112] width 5 height 5
click at [160, 143] on span "Select an option" at bounding box center [160, 142] width 5 height 5
click at [160, 143] on input "Select an option" at bounding box center [160, 142] width 5 height 5
click at [160, 168] on span "Select an option" at bounding box center [160, 167] width 5 height 5
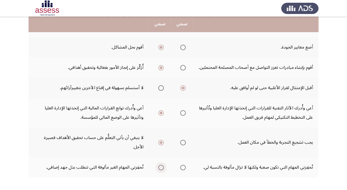
click at [160, 168] on input "Select an option" at bounding box center [160, 167] width 5 height 5
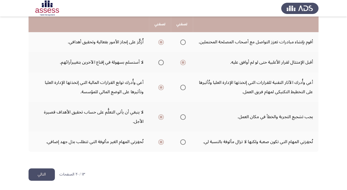
click at [38, 177] on button "التالي" at bounding box center [42, 174] width 26 height 12
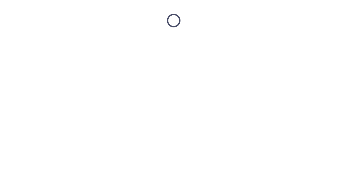
scroll to position [0, 0]
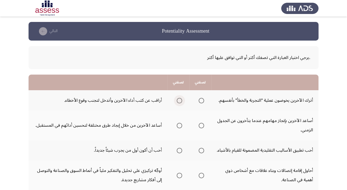
click at [181, 102] on span "Select an option" at bounding box center [179, 100] width 5 height 5
click at [181, 102] on input "Select an option" at bounding box center [179, 100] width 5 height 5
click at [199, 125] on span "Select an option" at bounding box center [201, 125] width 5 height 5
click at [199, 125] on input "Select an option" at bounding box center [201, 125] width 5 height 5
click at [177, 124] on span "Select an option" at bounding box center [179, 125] width 5 height 5
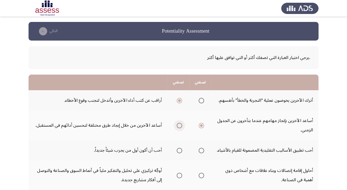
click at [177, 124] on input "Select an option" at bounding box center [179, 125] width 5 height 5
click at [201, 153] on span "Select an option" at bounding box center [201, 150] width 5 height 5
click at [201, 153] on input "Select an option" at bounding box center [201, 150] width 5 height 5
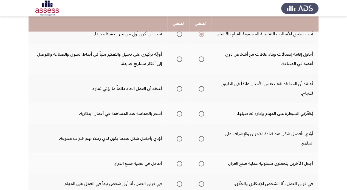
scroll to position [116, 0]
click at [199, 63] on span "Select an option" at bounding box center [201, 59] width 5 height 5
click at [199, 63] on input "Select an option" at bounding box center [201, 59] width 5 height 5
click at [177, 92] on span "Select an option" at bounding box center [179, 89] width 5 height 5
click at [177, 92] on input "Select an option" at bounding box center [179, 89] width 5 height 5
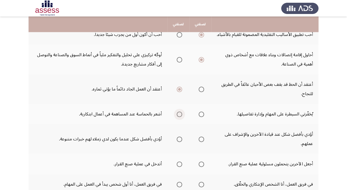
click at [179, 117] on span "Select an option" at bounding box center [179, 114] width 5 height 5
click at [179, 117] on input "Select an option" at bounding box center [179, 114] width 5 height 5
click at [176, 142] on label "Select an option" at bounding box center [178, 139] width 8 height 5
click at [177, 142] on input "Select an option" at bounding box center [179, 139] width 5 height 5
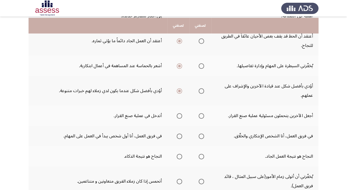
scroll to position [165, 0]
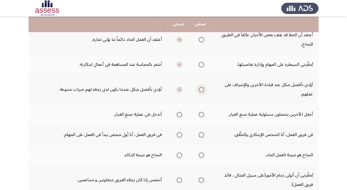
click at [200, 92] on span "Select an option" at bounding box center [201, 89] width 5 height 5
click at [200, 92] on input "Select an option" at bounding box center [201, 89] width 5 height 5
click at [174, 117] on label "Select an option" at bounding box center [178, 114] width 8 height 5
click at [177, 117] on input "Select an option" at bounding box center [179, 114] width 5 height 5
click at [202, 138] on span "Select an option" at bounding box center [201, 134] width 5 height 5
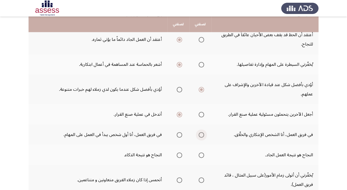
click at [202, 138] on input "Select an option" at bounding box center [201, 134] width 5 height 5
click at [200, 160] on mat-radio-group "Select an option" at bounding box center [200, 154] width 8 height 9
click at [200, 158] on span "Select an option" at bounding box center [201, 154] width 5 height 5
click at [200, 158] on input "Select an option" at bounding box center [201, 154] width 5 height 5
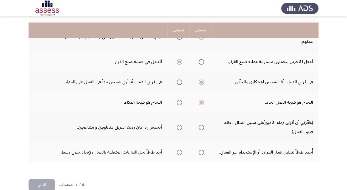
scroll to position [238, 0]
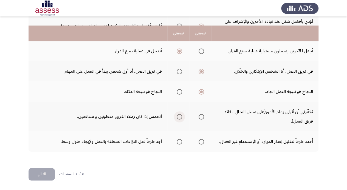
click at [179, 119] on span "Select an option" at bounding box center [179, 116] width 5 height 5
click at [179, 119] on input "Select an option" at bounding box center [179, 116] width 5 height 5
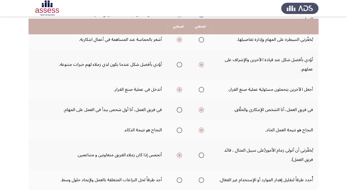
scroll to position [195, 0]
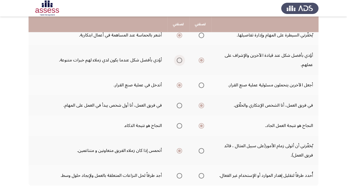
click at [180, 63] on span "Select an option" at bounding box center [179, 60] width 5 height 5
click at [180, 63] on input "Select an option" at bounding box center [179, 60] width 5 height 5
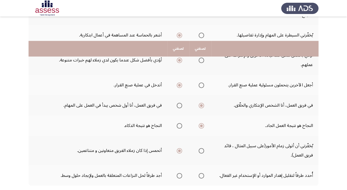
scroll to position [238, 0]
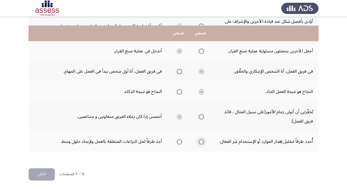
click at [197, 141] on label "Select an option" at bounding box center [200, 141] width 8 height 5
click at [199, 141] on input "Select an option" at bounding box center [201, 141] width 5 height 5
click at [38, 177] on button "التالي" at bounding box center [42, 174] width 26 height 12
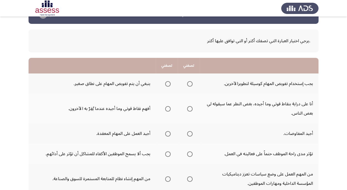
scroll to position [16, 0]
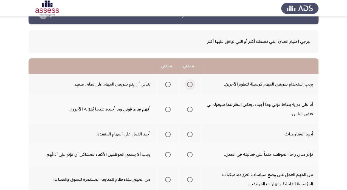
click at [187, 83] on span "Select an option" at bounding box center [189, 84] width 5 height 5
click at [187, 83] on input "Select an option" at bounding box center [189, 84] width 5 height 5
drag, startPoint x: 190, startPoint y: 106, endPoint x: 189, endPoint y: 109, distance: 3.5
click at [189, 109] on mat-radio-group "Select an option" at bounding box center [189, 108] width 8 height 9
click at [189, 109] on span "Select an option" at bounding box center [189, 109] width 5 height 5
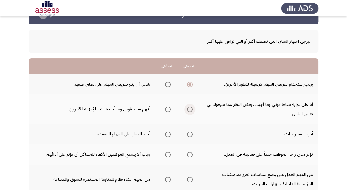
click at [189, 109] on input "Select an option" at bounding box center [189, 109] width 5 height 5
click at [188, 132] on span "Select an option" at bounding box center [189, 134] width 5 height 5
click at [188, 132] on input "Select an option" at bounding box center [189, 134] width 5 height 5
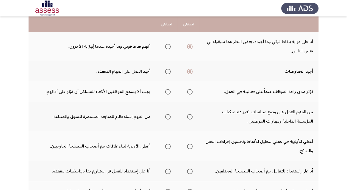
scroll to position [91, 0]
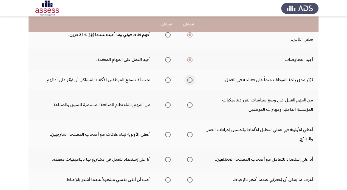
click at [188, 79] on span "Select an option" at bounding box center [189, 79] width 5 height 5
click at [188, 79] on input "Select an option" at bounding box center [189, 79] width 5 height 5
click at [165, 104] on span "Select an option" at bounding box center [167, 104] width 5 height 5
click at [165, 104] on input "Select an option" at bounding box center [167, 104] width 5 height 5
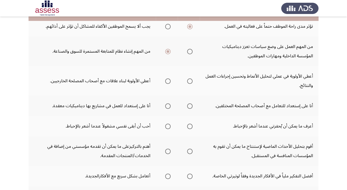
scroll to position [133, 0]
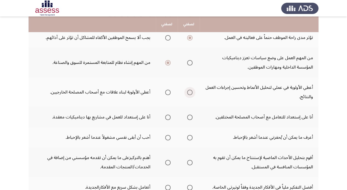
click at [191, 91] on span "Select an option" at bounding box center [189, 92] width 5 height 5
click at [191, 91] on input "Select an option" at bounding box center [189, 92] width 5 height 5
click at [166, 117] on span "Select an option" at bounding box center [167, 117] width 5 height 5
click at [166, 117] on input "Select an option" at bounding box center [167, 117] width 5 height 5
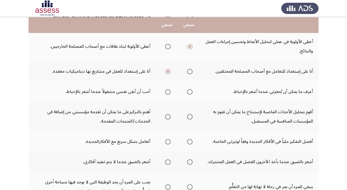
scroll to position [180, 0]
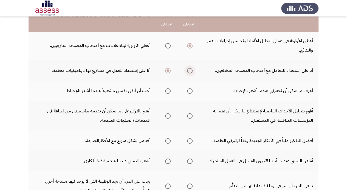
click at [190, 71] on span "Select an option" at bounding box center [189, 70] width 5 height 5
click at [190, 71] on input "Select an option" at bounding box center [189, 70] width 5 height 5
click at [190, 90] on span "Select an option" at bounding box center [189, 90] width 5 height 5
click at [190, 90] on input "Select an option" at bounding box center [189, 90] width 5 height 5
click at [167, 115] on span "Select an option" at bounding box center [167, 115] width 5 height 5
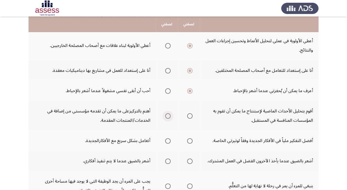
click at [167, 115] on input "Select an option" at bounding box center [167, 115] width 5 height 5
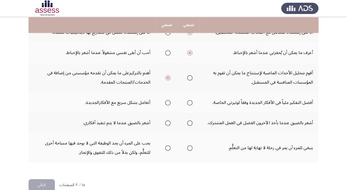
scroll to position [218, 0]
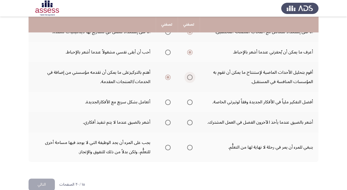
click at [192, 77] on span "Select an option" at bounding box center [189, 77] width 5 height 5
click at [192, 77] on input "Select an option" at bounding box center [189, 77] width 5 height 5
click at [189, 103] on span "Select an option" at bounding box center [189, 102] width 5 height 5
click at [189, 103] on input "Select an option" at bounding box center [189, 102] width 5 height 5
click at [188, 123] on span "Select an option" at bounding box center [189, 122] width 5 height 5
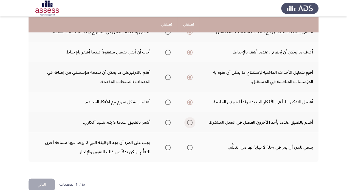
click at [188, 123] on input "Select an option" at bounding box center [189, 122] width 5 height 5
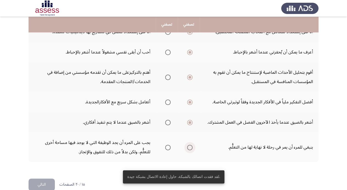
click at [186, 146] on label "Select an option" at bounding box center [189, 147] width 8 height 5
click at [187, 146] on input "Select an option" at bounding box center [189, 147] width 5 height 5
click at [45, 183] on button "التالي" at bounding box center [42, 185] width 26 height 12
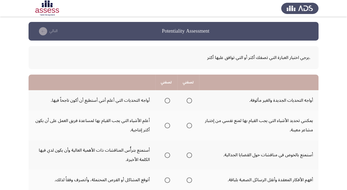
click at [211, 138] on td "يمكنني تحديد الأشياء التي يجب القيام بها لمنع نفسي من إختبار مشاعر معينة." at bounding box center [258, 126] width 119 height 30
click at [175, 91] on th at bounding box center [166, 100] width 22 height 20
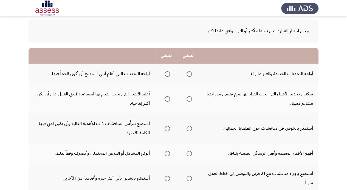
scroll to position [27, 0]
click at [165, 72] on span "Select an option" at bounding box center [167, 73] width 5 height 5
click at [165, 72] on input "Select an option" at bounding box center [167, 73] width 5 height 5
click at [165, 100] on span "Select an option" at bounding box center [167, 98] width 5 height 5
click at [165, 100] on input "Select an option" at bounding box center [167, 98] width 5 height 5
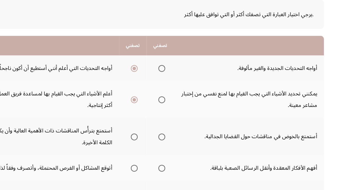
click at [258, 116] on td "أستمتع بالخوض في مناقشات حول القضايا الجدالية." at bounding box center [258, 128] width 119 height 30
drag, startPoint x: 295, startPoint y: 113, endPoint x: 325, endPoint y: 112, distance: 30.5
click at [325, 112] on app-assessment-container "Potentiality Assessment التالي .يرجي اختيار العبارة التي تصفك أكثر أو التي تواف…" at bounding box center [173, 187] width 347 height 384
drag, startPoint x: 325, startPoint y: 109, endPoint x: 339, endPoint y: 111, distance: 14.4
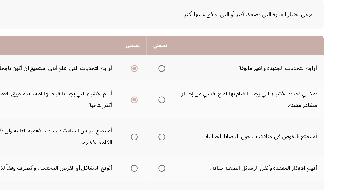
click at [339, 111] on html "Potentiality Assessment التالي .يرجي اختيار العبارة التي تصفك أكثر أو التي تواف…" at bounding box center [173, 187] width 347 height 428
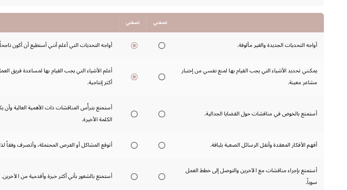
scroll to position [35, 0]
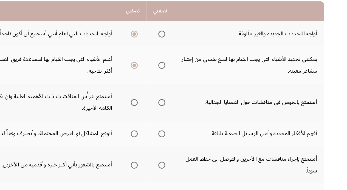
drag, startPoint x: 256, startPoint y: 131, endPoint x: 320, endPoint y: 124, distance: 63.7
click at [326, 122] on app-assessment-container "Potentiality Assessment التالي .يرجي اختيار العبارة التي تصفك أكثر أو التي تواف…" at bounding box center [173, 179] width 347 height 384
drag, startPoint x: 232, startPoint y: 187, endPoint x: 213, endPoint y: 182, distance: 19.4
click at [192, 153] on th at bounding box center [188, 145] width 22 height 20
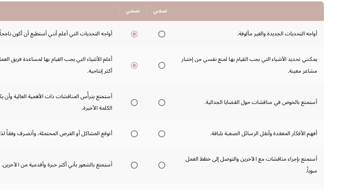
click at [300, 124] on td "أستمتع بالخوض في مناقشات حول القضايا الجدالية." at bounding box center [258, 120] width 119 height 30
drag, startPoint x: 308, startPoint y: 122, endPoint x: 281, endPoint y: 131, distance: 28.4
drag, startPoint x: 282, startPoint y: 128, endPoint x: 291, endPoint y: 127, distance: 9.4
click at [299, 127] on td "أستمتع بالخوض في مناقشات حول القضايا الجدالية." at bounding box center [258, 120] width 119 height 30
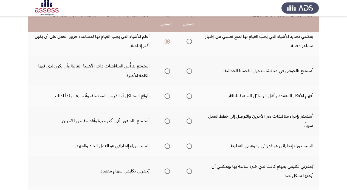
scroll to position [84, 0]
click at [175, 77] on th at bounding box center [166, 71] width 22 height 30
click at [167, 78] on th at bounding box center [166, 71] width 22 height 30
click at [167, 71] on span "Select an option" at bounding box center [167, 71] width 0 height 0
click at [166, 70] on input "Select an option" at bounding box center [167, 70] width 5 height 5
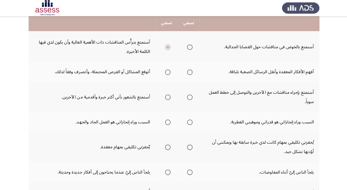
scroll to position [108, 0]
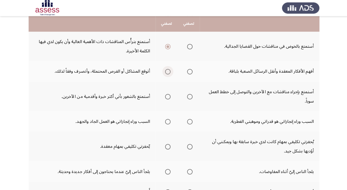
click at [167, 72] on span "Select an option" at bounding box center [167, 71] width 5 height 5
click at [167, 72] on input "Select an option" at bounding box center [167, 71] width 5 height 5
click at [189, 72] on span "Select an option" at bounding box center [189, 72] width 0 height 0
click at [188, 72] on input "Select an option" at bounding box center [188, 71] width 5 height 5
click at [167, 72] on span "Select an option" at bounding box center [167, 72] width 0 height 0
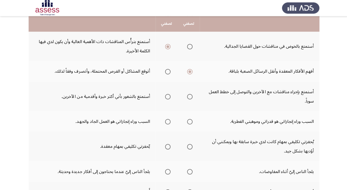
click at [166, 72] on input "Select an option" at bounding box center [167, 71] width 5 height 5
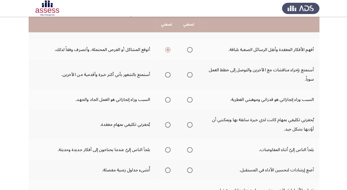
scroll to position [130, 0]
click at [189, 77] on span "Select an option" at bounding box center [188, 74] width 5 height 5
click at [189, 77] on input "Select an option" at bounding box center [188, 74] width 5 height 5
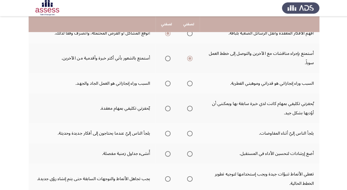
scroll to position [147, 0]
click at [172, 90] on th at bounding box center [166, 83] width 22 height 20
click at [166, 82] on span "Select an option" at bounding box center [167, 83] width 5 height 5
click at [166, 82] on input "Select an option" at bounding box center [167, 83] width 5 height 5
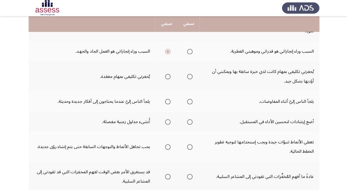
scroll to position [179, 0]
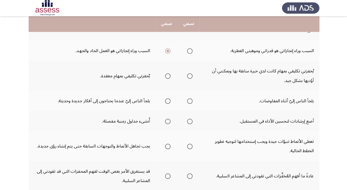
click at [167, 76] on span "Select an option" at bounding box center [167, 76] width 0 height 0
click at [166, 76] on input "Select an option" at bounding box center [167, 75] width 5 height 5
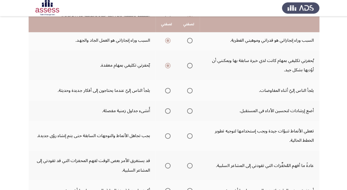
scroll to position [189, 0]
click at [168, 89] on span "Select an option" at bounding box center [167, 90] width 5 height 5
click at [168, 89] on input "Select an option" at bounding box center [167, 90] width 5 height 5
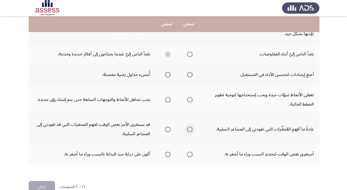
scroll to position [225, 0]
click at [168, 72] on span "Select an option" at bounding box center [167, 74] width 5 height 5
click at [168, 72] on input "Select an option" at bounding box center [167, 74] width 5 height 5
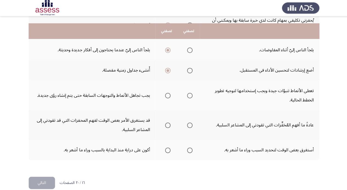
scroll to position [238, 0]
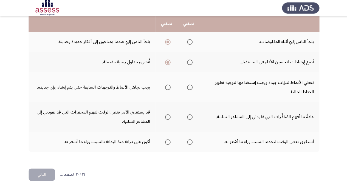
click at [189, 87] on span "Select an option" at bounding box center [189, 87] width 0 height 0
click at [188, 87] on input "Select an option" at bounding box center [188, 87] width 5 height 5
click at [190, 116] on span "Select an option" at bounding box center [188, 116] width 5 height 5
click at [190, 116] on input "Select an option" at bounding box center [188, 116] width 5 height 5
click at [167, 142] on span "Select an option" at bounding box center [167, 142] width 0 height 0
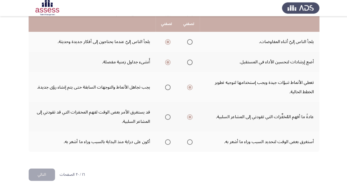
click at [166, 142] on input "Select an option" at bounding box center [167, 141] width 5 height 5
click at [43, 177] on button "التالي" at bounding box center [42, 174] width 26 height 12
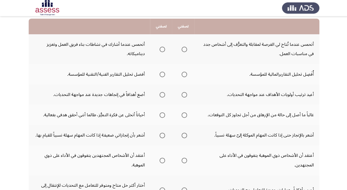
scroll to position [58, 0]
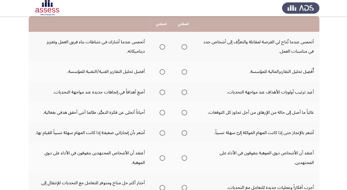
click at [162, 47] on span "Select an option" at bounding box center [162, 47] width 0 height 0
click at [162, 47] on input "Select an option" at bounding box center [161, 46] width 5 height 5
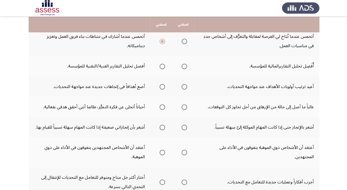
scroll to position [64, 0]
click at [184, 66] on span "Select an option" at bounding box center [184, 66] width 0 height 0
click at [183, 66] on input "Select an option" at bounding box center [183, 65] width 5 height 5
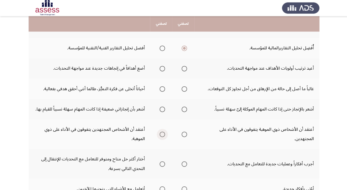
scroll to position [82, 0]
click at [164, 46] on span "Select an option" at bounding box center [161, 48] width 5 height 5
click at [164, 46] on input "Select an option" at bounding box center [161, 48] width 5 height 5
click at [186, 69] on span "Select an option" at bounding box center [183, 68] width 5 height 5
click at [186, 69] on input "Select an option" at bounding box center [183, 68] width 5 height 5
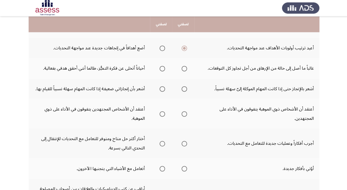
scroll to position [102, 0]
click at [184, 69] on span "Select an option" at bounding box center [183, 68] width 5 height 5
click at [184, 69] on input "Select an option" at bounding box center [183, 68] width 5 height 5
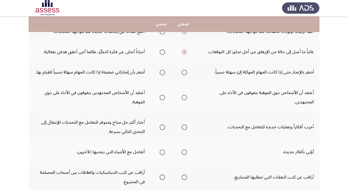
scroll to position [119, 0]
click at [163, 72] on span "Select an option" at bounding box center [161, 71] width 5 height 5
click at [163, 72] on input "Select an option" at bounding box center [161, 71] width 5 height 5
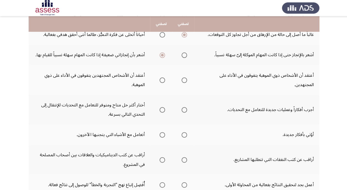
scroll to position [136, 0]
click at [162, 80] on span "Select an option" at bounding box center [162, 80] width 0 height 0
click at [162, 80] on input "Select an option" at bounding box center [161, 79] width 5 height 5
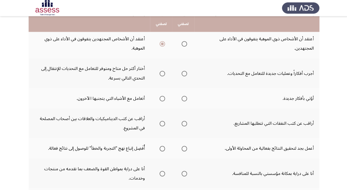
scroll to position [172, 0]
click at [184, 74] on span "Select an option" at bounding box center [184, 74] width 0 height 0
click at [183, 73] on input "Select an option" at bounding box center [183, 73] width 5 height 5
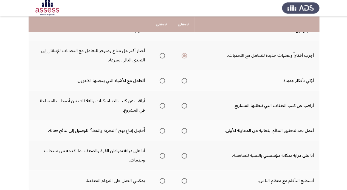
scroll to position [190, 0]
click at [186, 81] on span "Select an option" at bounding box center [183, 80] width 5 height 5
click at [186, 81] on input "Select an option" at bounding box center [183, 80] width 5 height 5
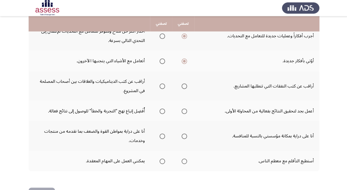
scroll to position [209, 0]
click at [184, 86] on span "Select an option" at bounding box center [184, 86] width 0 height 0
click at [183, 86] on input "Select an option" at bounding box center [183, 85] width 5 height 5
click at [183, 112] on span "Select an option" at bounding box center [183, 110] width 5 height 5
click at [183, 112] on input "Select an option" at bounding box center [183, 110] width 5 height 5
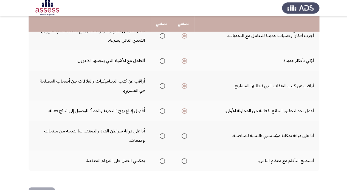
click at [184, 138] on span "Select an option" at bounding box center [183, 135] width 5 height 5
click at [184, 138] on input "Select an option" at bounding box center [183, 135] width 5 height 5
click at [197, 160] on td "أستطيع التأقلم مع معظم الناس." at bounding box center [256, 161] width 125 height 20
click at [185, 161] on span "Select an option" at bounding box center [183, 160] width 5 height 5
click at [185, 161] on input "Select an option" at bounding box center [183, 160] width 5 height 5
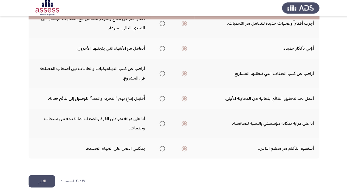
scroll to position [228, 0]
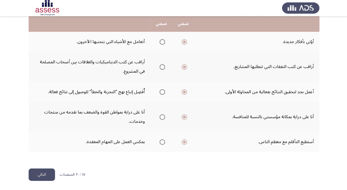
click at [53, 169] on button "التالي" at bounding box center [42, 174] width 26 height 12
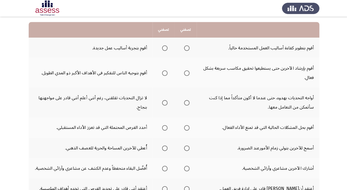
scroll to position [52, 0]
click at [186, 48] on span "Select an option" at bounding box center [186, 48] width 0 height 0
click at [186, 48] on input "Select an option" at bounding box center [185, 48] width 5 height 5
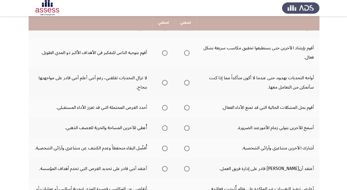
scroll to position [73, 0]
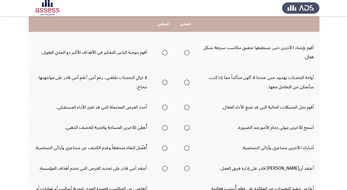
click at [163, 53] on span "Select an option" at bounding box center [164, 52] width 5 height 5
click at [163, 53] on input "Select an option" at bounding box center [164, 52] width 5 height 5
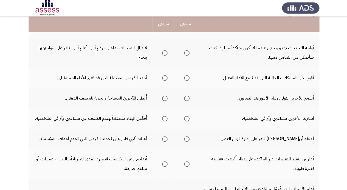
scroll to position [102, 0]
click at [186, 53] on span "Select an option" at bounding box center [185, 52] width 5 height 5
click at [186, 53] on input "Select an option" at bounding box center [185, 52] width 5 height 5
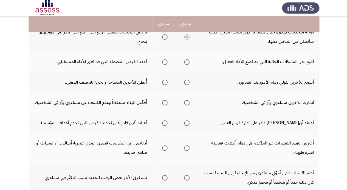
scroll to position [118, 0]
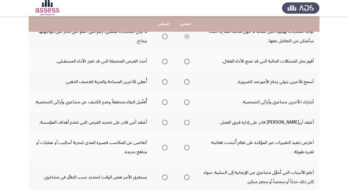
click at [185, 64] on span "Select an option" at bounding box center [185, 61] width 5 height 5
click at [185, 64] on input "Select an option" at bounding box center [185, 61] width 5 height 5
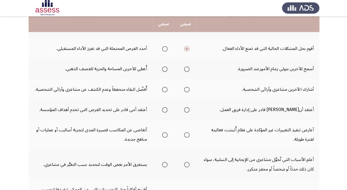
scroll to position [131, 0]
click at [188, 69] on span "Select an option" at bounding box center [185, 69] width 5 height 5
click at [188, 69] on input "Select an option" at bounding box center [185, 69] width 5 height 5
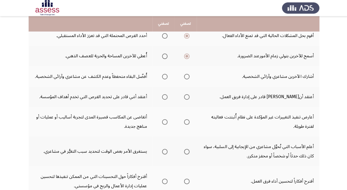
scroll to position [144, 0]
click at [164, 77] on span "Select an option" at bounding box center [164, 77] width 0 height 0
click at [164, 76] on input "Select an option" at bounding box center [164, 76] width 5 height 5
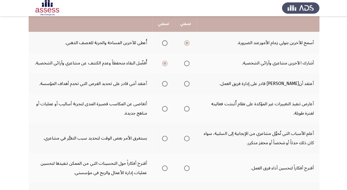
scroll to position [157, 0]
click at [188, 63] on span "Select an option" at bounding box center [185, 63] width 5 height 5
click at [188, 63] on input "Select an option" at bounding box center [185, 63] width 5 height 5
click at [164, 66] on span "Select an option" at bounding box center [164, 63] width 5 height 5
click at [164, 66] on input "Select an option" at bounding box center [164, 63] width 5 height 5
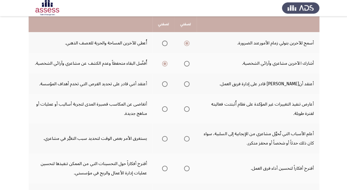
click at [187, 83] on span "Select an option" at bounding box center [185, 83] width 5 height 5
click at [187, 83] on input "Select an option" at bounding box center [185, 83] width 5 height 5
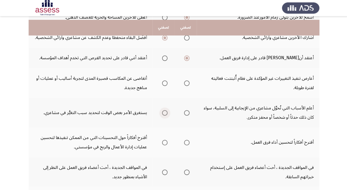
scroll to position [186, 0]
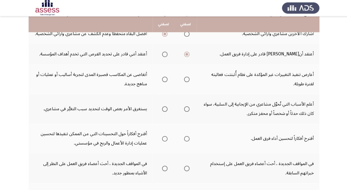
click at [186, 80] on span "Select an option" at bounding box center [186, 80] width 0 height 0
click at [186, 79] on input "Select an option" at bounding box center [185, 79] width 5 height 5
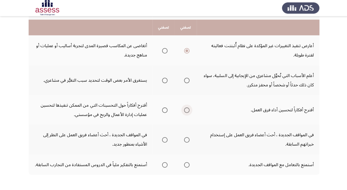
scroll to position [225, 0]
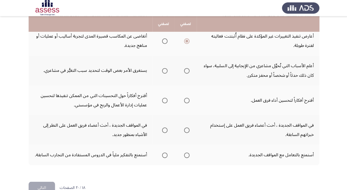
click at [166, 41] on span "Select an option" at bounding box center [164, 41] width 5 height 5
click at [166, 41] on input "Select an option" at bounding box center [164, 41] width 5 height 5
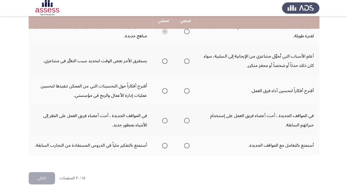
scroll to position [238, 0]
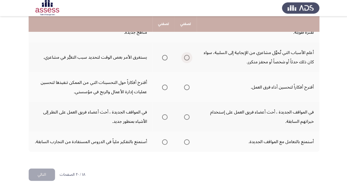
click at [186, 59] on span "Select an option" at bounding box center [185, 57] width 5 height 5
click at [186, 59] on input "Select an option" at bounding box center [185, 57] width 5 height 5
click at [184, 85] on span "Select an option" at bounding box center [185, 87] width 5 height 5
click at [184, 85] on input "Select an option" at bounding box center [185, 87] width 5 height 5
click at [180, 124] on th at bounding box center [185, 117] width 22 height 30
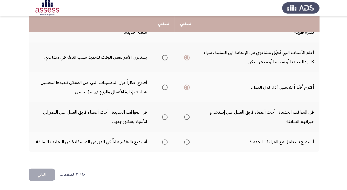
click at [186, 109] on th at bounding box center [185, 117] width 22 height 30
click at [186, 117] on span "Select an option" at bounding box center [185, 116] width 5 height 5
click at [186, 117] on input "Select an option" at bounding box center [185, 116] width 5 height 5
click at [186, 142] on span "Select an option" at bounding box center [186, 142] width 0 height 0
click at [186, 142] on input "Select an option" at bounding box center [185, 141] width 5 height 5
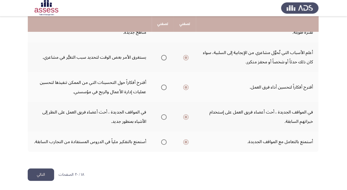
click at [165, 141] on span "Select an option" at bounding box center [164, 141] width 5 height 5
click at [165, 141] on input "Select an option" at bounding box center [164, 141] width 5 height 5
click at [42, 174] on button "التالي" at bounding box center [42, 174] width 26 height 12
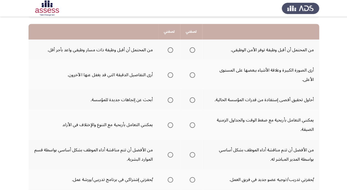
scroll to position [50, 0]
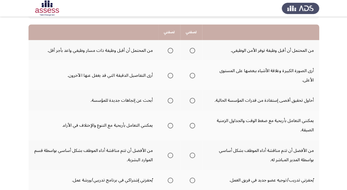
click at [167, 53] on span "Select an option" at bounding box center [169, 50] width 5 height 5
click at [167, 53] on input "Select an option" at bounding box center [169, 50] width 5 height 5
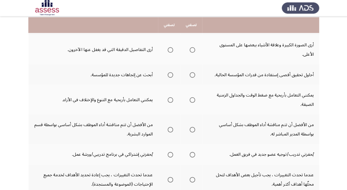
scroll to position [77, 0]
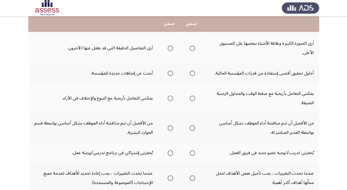
click at [168, 49] on span "Select an option" at bounding box center [169, 48] width 5 height 5
click at [168, 49] on input "Select an option" at bounding box center [169, 48] width 5 height 5
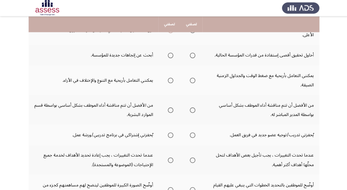
scroll to position [95, 0]
click at [191, 57] on span "Select an option" at bounding box center [191, 55] width 5 height 5
click at [191, 57] on input "Select an option" at bounding box center [191, 55] width 5 height 5
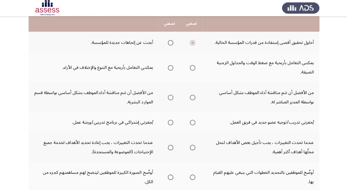
scroll to position [107, 0]
click at [191, 69] on span "Select an option" at bounding box center [191, 67] width 5 height 5
click at [191, 69] on input "Select an option" at bounding box center [191, 67] width 5 height 5
click at [170, 69] on span "Select an option" at bounding box center [169, 67] width 5 height 5
click at [170, 69] on input "Select an option" at bounding box center [169, 67] width 5 height 5
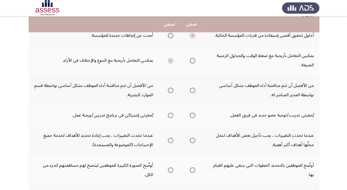
scroll to position [116, 0]
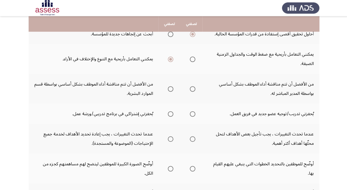
click at [194, 61] on span "Select an option" at bounding box center [191, 59] width 5 height 5
click at [194, 61] on input "Select an option" at bounding box center [191, 59] width 5 height 5
click at [170, 60] on span "Select an option" at bounding box center [170, 60] width 0 height 0
click at [169, 59] on input "Select an option" at bounding box center [169, 59] width 5 height 5
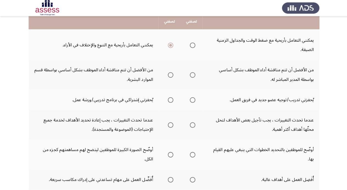
scroll to position [131, 0]
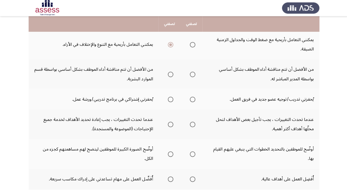
click at [193, 76] on span "Select an option" at bounding box center [191, 74] width 5 height 5
click at [193, 76] on input "Select an option" at bounding box center [191, 74] width 5 height 5
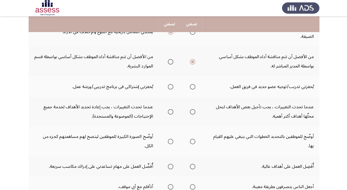
scroll to position [143, 0]
click at [169, 63] on span "Select an option" at bounding box center [169, 61] width 5 height 5
click at [169, 63] on input "Select an option" at bounding box center [169, 61] width 5 height 5
click at [189, 61] on span "Select an option" at bounding box center [191, 61] width 5 height 5
click at [189, 61] on input "Select an option" at bounding box center [191, 61] width 5 height 5
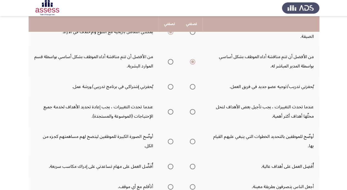
click at [169, 87] on span "Select an option" at bounding box center [169, 86] width 5 height 5
click at [169, 87] on input "Select an option" at bounding box center [169, 86] width 5 height 5
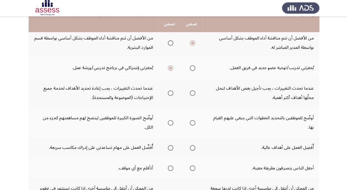
scroll to position [162, 0]
click at [182, 71] on th at bounding box center [191, 67] width 22 height 20
click at [190, 69] on span "Select an option" at bounding box center [191, 67] width 5 height 5
click at [190, 69] on input "Select an option" at bounding box center [191, 67] width 5 height 5
click at [170, 93] on span "Select an option" at bounding box center [170, 93] width 0 height 0
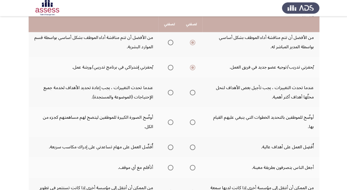
click at [169, 92] on input "Select an option" at bounding box center [169, 92] width 5 height 5
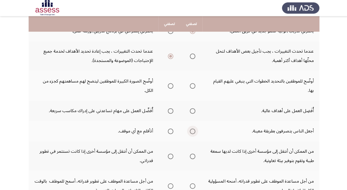
scroll to position [199, 0]
click at [192, 86] on span "Select an option" at bounding box center [192, 86] width 0 height 0
click at [191, 86] on input "Select an option" at bounding box center [191, 85] width 5 height 5
click at [190, 111] on span "Select an option" at bounding box center [191, 110] width 5 height 5
click at [190, 111] on input "Select an option" at bounding box center [191, 110] width 5 height 5
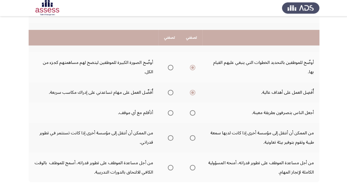
scroll to position [246, 0]
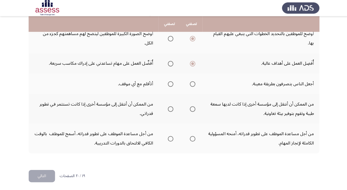
click at [169, 83] on span "Select an option" at bounding box center [169, 83] width 5 height 5
click at [169, 83] on input "Select an option" at bounding box center [169, 83] width 5 height 5
click at [169, 110] on span "Select an option" at bounding box center [169, 108] width 5 height 5
click at [169, 110] on input "Select an option" at bounding box center [169, 108] width 5 height 5
click at [171, 137] on span "Select an option" at bounding box center [169, 138] width 5 height 5
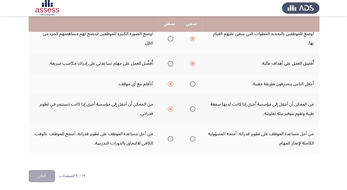
click at [171, 137] on input "Select an option" at bounding box center [169, 138] width 5 height 5
click at [41, 177] on button "التالي" at bounding box center [42, 176] width 26 height 12
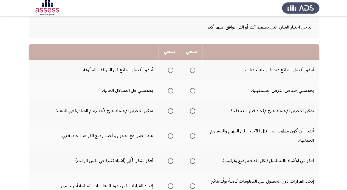
scroll to position [31, 0]
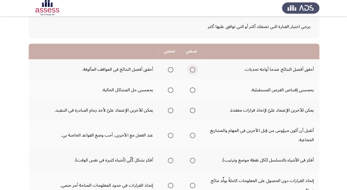
click at [193, 69] on span "Select an option" at bounding box center [191, 69] width 5 height 5
click at [193, 69] on input "Select an option" at bounding box center [191, 69] width 5 height 5
click at [169, 92] on span "Select an option" at bounding box center [169, 89] width 5 height 5
click at [169, 92] on input "Select an option" at bounding box center [169, 89] width 5 height 5
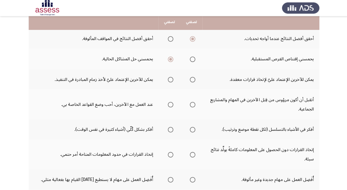
scroll to position [64, 0]
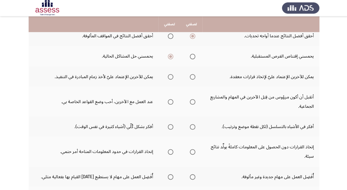
click at [192, 57] on span "Select an option" at bounding box center [192, 57] width 0 height 0
click at [192, 56] on input "Select an option" at bounding box center [191, 56] width 5 height 5
click at [168, 56] on span "Select an option" at bounding box center [169, 56] width 5 height 5
click at [168, 56] on input "Select an option" at bounding box center [169, 56] width 5 height 5
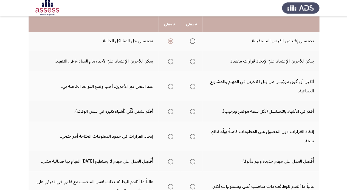
scroll to position [80, 0]
click at [169, 62] on span "Select an option" at bounding box center [169, 61] width 5 height 5
click at [169, 62] on input "Select an option" at bounding box center [169, 61] width 5 height 5
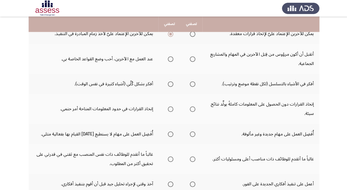
scroll to position [106, 0]
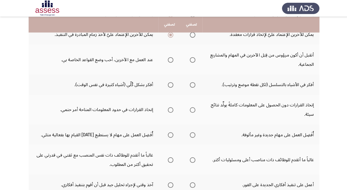
click at [194, 58] on span "Select an option" at bounding box center [191, 59] width 5 height 5
click at [194, 58] on input "Select an option" at bounding box center [191, 59] width 5 height 5
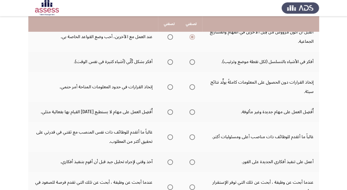
scroll to position [129, 0]
click at [194, 62] on span "Select an option" at bounding box center [191, 62] width 5 height 5
click at [194, 62] on input "Select an option" at bounding box center [191, 62] width 5 height 5
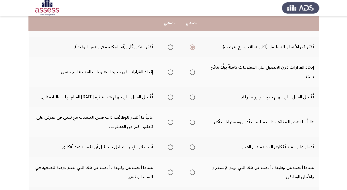
scroll to position [144, 0]
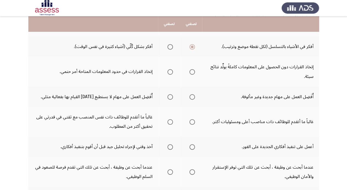
click at [192, 73] on span "Select an option" at bounding box center [191, 71] width 5 height 5
click at [192, 73] on input "Select an option" at bounding box center [191, 71] width 5 height 5
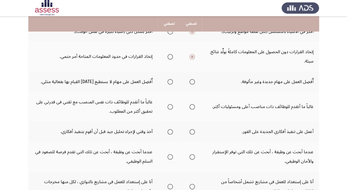
scroll to position [159, 0]
click at [170, 81] on span "Select an option" at bounding box center [169, 81] width 5 height 5
click at [170, 81] on input "Select an option" at bounding box center [169, 81] width 5 height 5
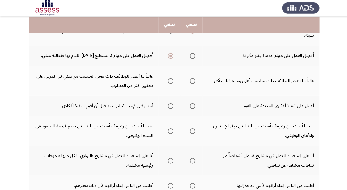
scroll to position [185, 0]
click at [192, 78] on span "Select an option" at bounding box center [191, 80] width 5 height 5
click at [192, 78] on input "Select an option" at bounding box center [191, 80] width 5 height 5
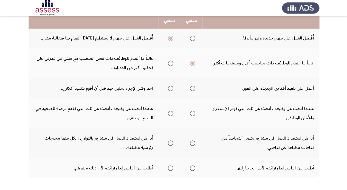
scroll to position [203, 0]
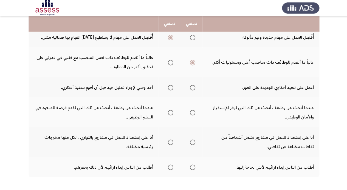
click at [172, 87] on span "Select an option" at bounding box center [169, 87] width 5 height 5
click at [172, 87] on input "Select an option" at bounding box center [169, 87] width 5 height 5
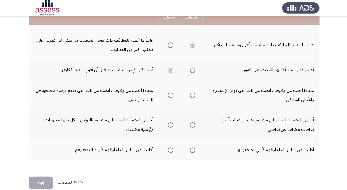
scroll to position [222, 0]
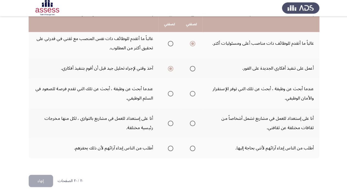
click at [172, 92] on span "Select an option" at bounding box center [169, 93] width 5 height 5
click at [172, 92] on input "Select an option" at bounding box center [169, 93] width 5 height 5
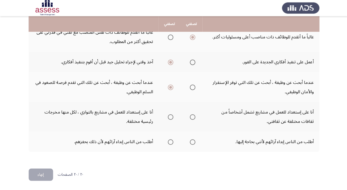
click at [192, 114] on span "Select an option" at bounding box center [191, 116] width 5 height 5
click at [192, 114] on input "Select an option" at bounding box center [191, 116] width 5 height 5
click at [191, 140] on span "Select an option" at bounding box center [191, 141] width 5 height 5
click at [191, 140] on input "Select an option" at bounding box center [191, 141] width 5 height 5
click at [37, 174] on button "إنهاء" at bounding box center [41, 174] width 24 height 12
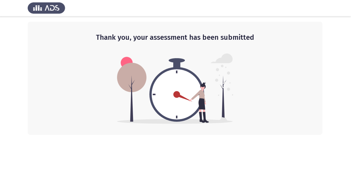
scroll to position [0, 0]
drag, startPoint x: 176, startPoint y: 0, endPoint x: 223, endPoint y: 14, distance: 48.9
click at [223, 14] on div at bounding box center [175, 8] width 351 height 16
